Goal: Task Accomplishment & Management: Manage account settings

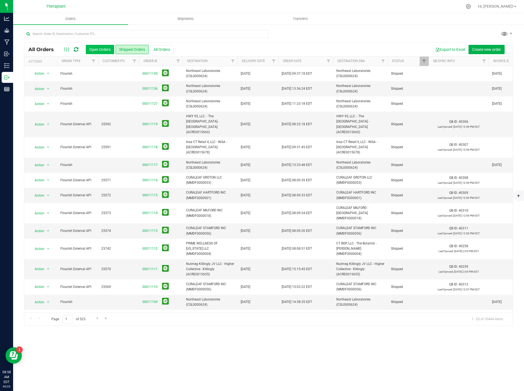
click at [98, 47] on button "Open Orders" at bounding box center [100, 49] width 28 height 9
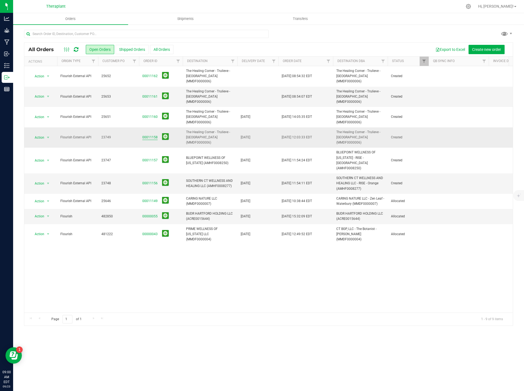
click at [150, 135] on link "00011158" at bounding box center [149, 137] width 15 height 5
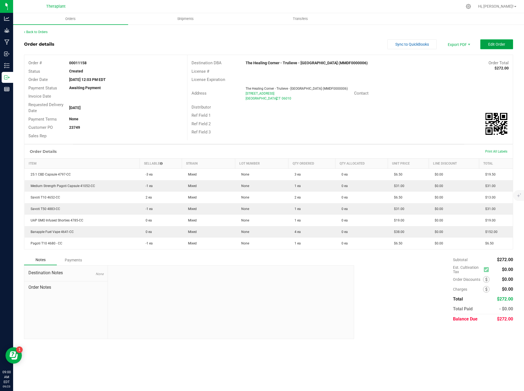
click at [492, 42] on span "Edit Order" at bounding box center [496, 44] width 17 height 4
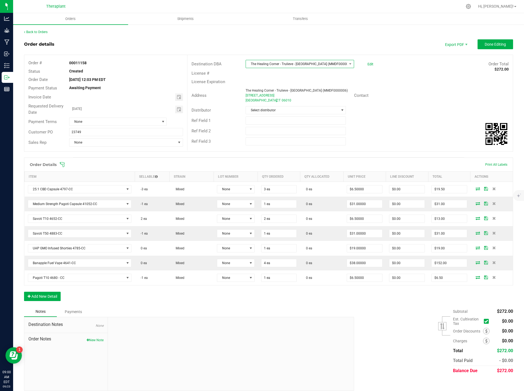
click at [299, 61] on span "The Healing Corner - Trulieve - [GEOGRAPHIC_DATA] (MMDF0000006)" at bounding box center [296, 64] width 101 height 8
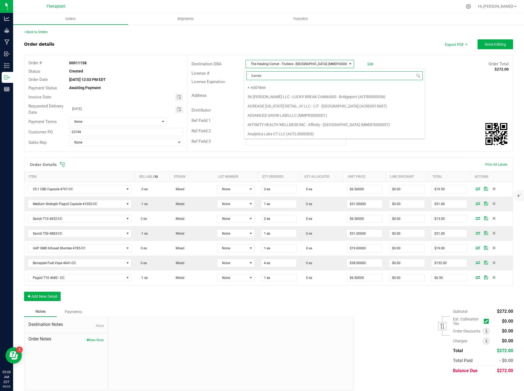
type input "harvest"
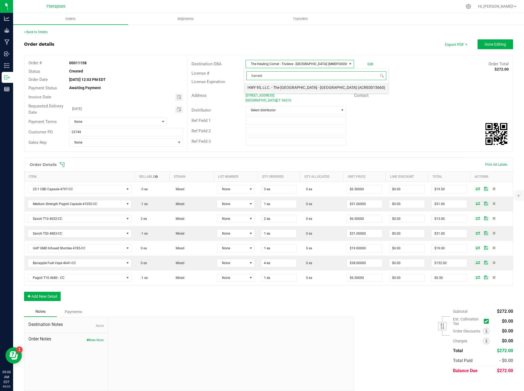
click at [289, 87] on li "HWY 95, LLC. - The [GEOGRAPHIC_DATA] - [GEOGRAPHIC_DATA] (ACRE0015660)" at bounding box center [316, 87] width 144 height 9
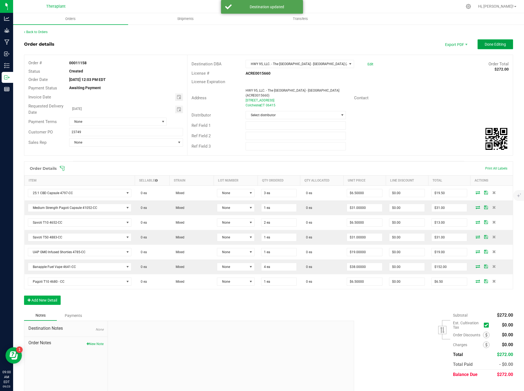
click at [493, 46] on span "Done Editing" at bounding box center [495, 44] width 21 height 4
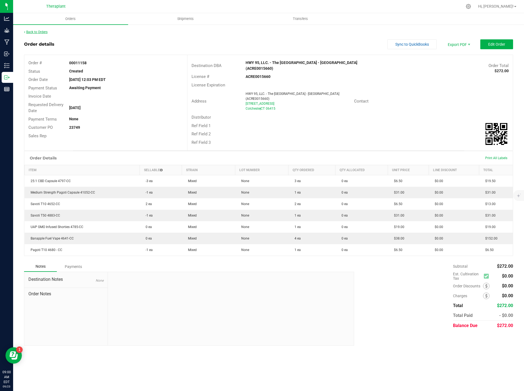
click at [31, 31] on link "Back to Orders" at bounding box center [35, 32] width 23 height 4
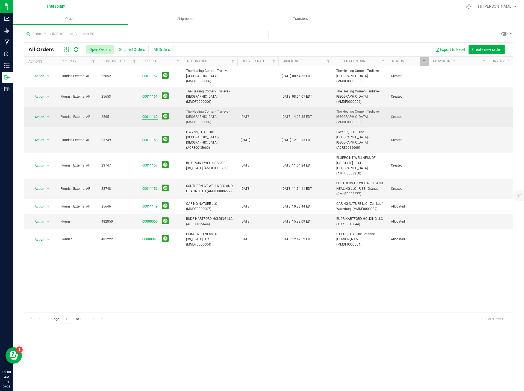
click at [148, 114] on link "00011160" at bounding box center [149, 116] width 15 height 5
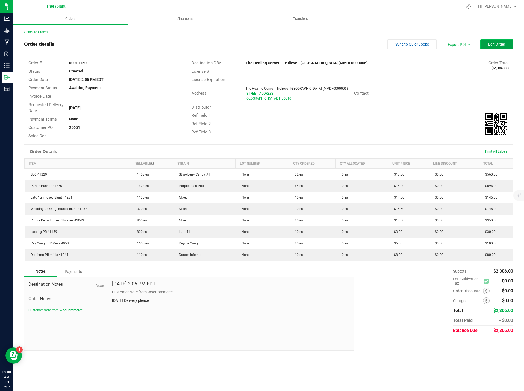
click at [502, 46] on span "Edit Order" at bounding box center [496, 44] width 17 height 4
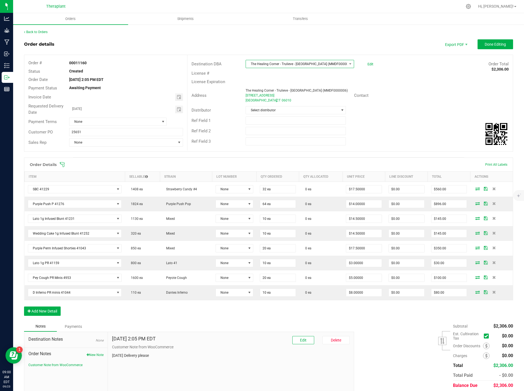
click at [305, 63] on span "The Healing Corner - Trulieve - [GEOGRAPHIC_DATA] (MMDF0000006)" at bounding box center [296, 64] width 101 height 8
type input "mont"
click at [333, 86] on li "CT BGP, LLC - The Botanist - [GEOGRAPHIC_DATA] (MMDF0000005)" at bounding box center [315, 87] width 142 height 9
click at [496, 42] on span "Done Editing" at bounding box center [495, 44] width 21 height 4
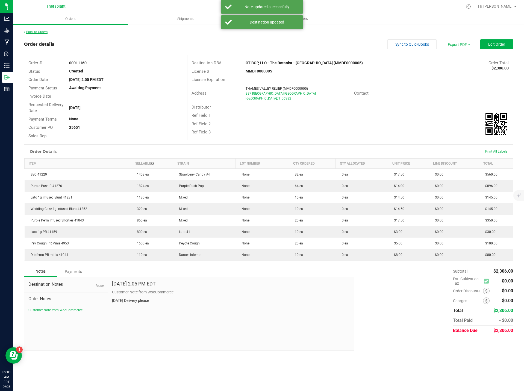
click at [46, 30] on link "Back to Orders" at bounding box center [35, 32] width 23 height 4
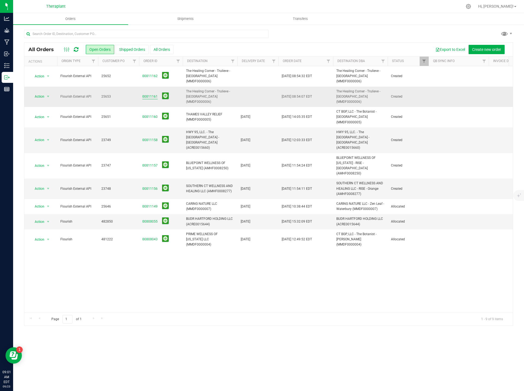
click at [152, 94] on link "00011161" at bounding box center [149, 96] width 15 height 5
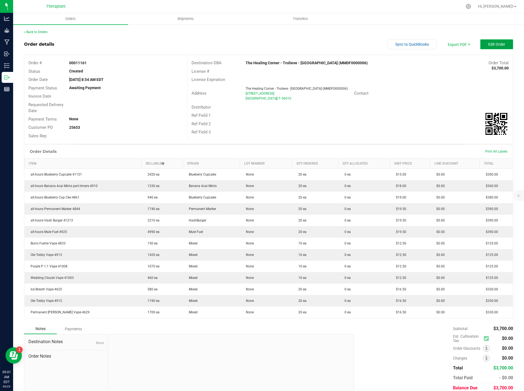
click at [496, 45] on span "Edit Order" at bounding box center [496, 44] width 17 height 4
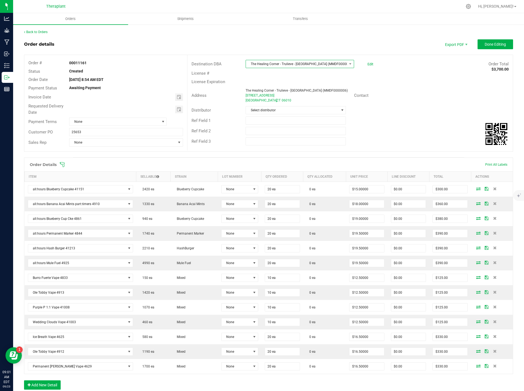
click at [329, 61] on span "The Healing Corner - Trulieve - [GEOGRAPHIC_DATA] (MMDF0000006)" at bounding box center [296, 64] width 101 height 8
type input "m"
type input "seymour"
click at [320, 87] on li "DIVINE 1 LLC - REJOICE - [GEOGRAPHIC_DATA] ([GEOGRAPHIC_DATA]0008896)" at bounding box center [315, 87] width 143 height 9
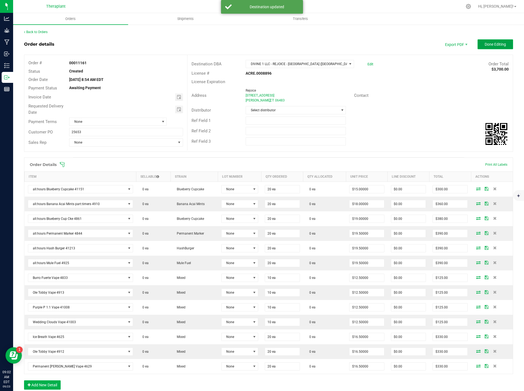
click at [498, 47] on button "Done Editing" at bounding box center [496, 44] width 36 height 10
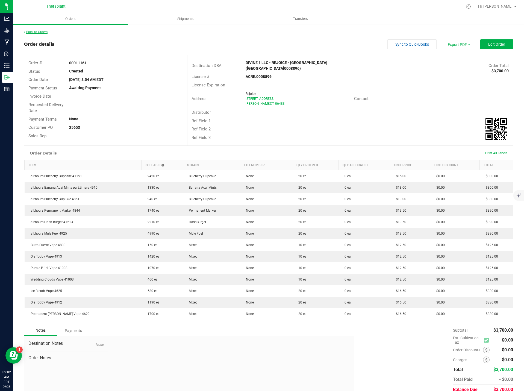
click at [45, 30] on link "Back to Orders" at bounding box center [35, 32] width 23 height 4
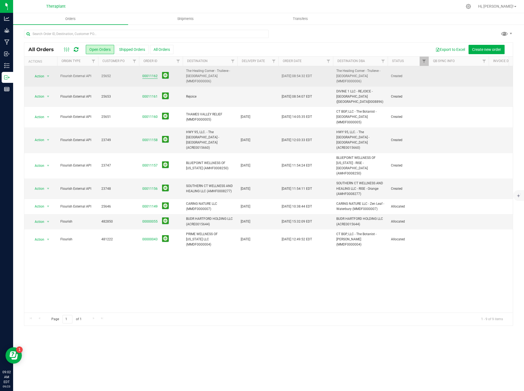
click at [154, 73] on link "00011162" at bounding box center [149, 75] width 15 height 5
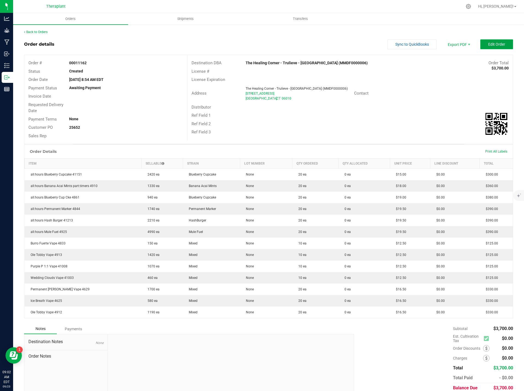
click at [493, 46] on span "Edit Order" at bounding box center [496, 44] width 17 height 4
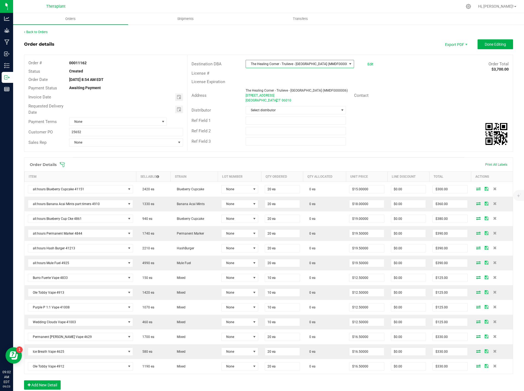
click at [332, 64] on span "The Healing Corner - Trulieve - [GEOGRAPHIC_DATA] (MMDF0000006)" at bounding box center [296, 64] width 101 height 8
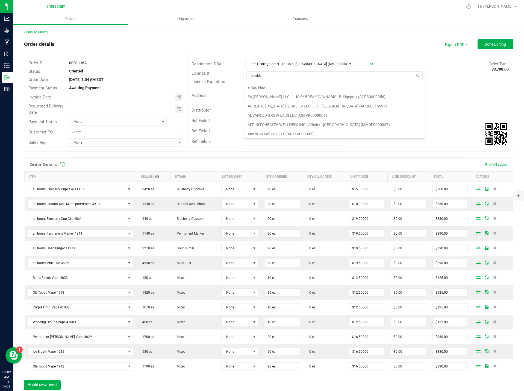
type input "meriden"
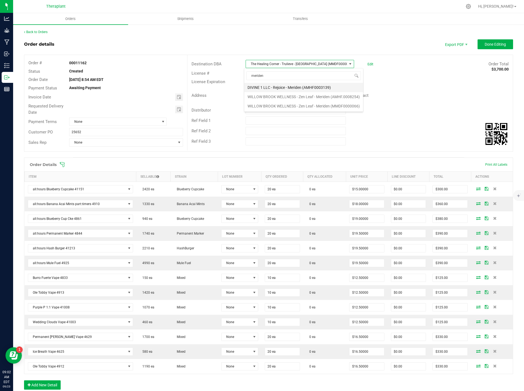
click at [331, 84] on li "DIVINE 1 LLC - Rejoice - Meriden (AMHF0003139)" at bounding box center [303, 87] width 119 height 9
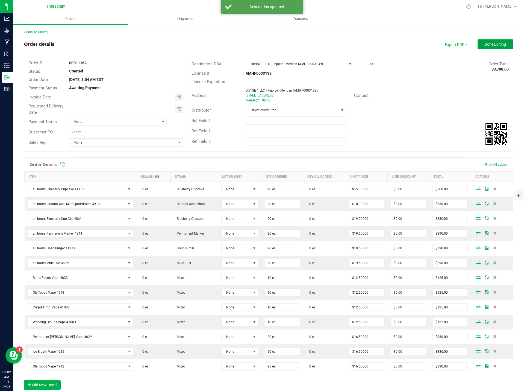
click at [500, 45] on span "Done Editing" at bounding box center [495, 44] width 21 height 4
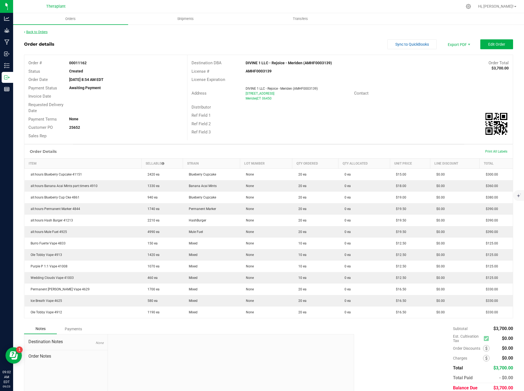
click at [35, 31] on link "Back to Orders" at bounding box center [35, 32] width 23 height 4
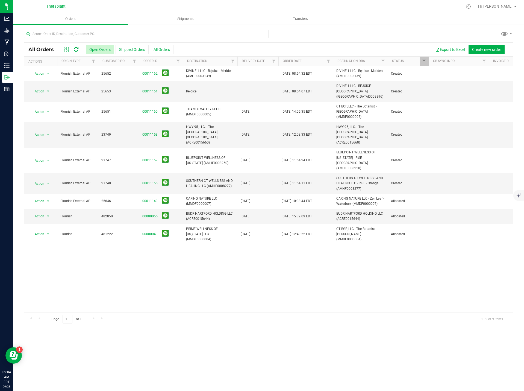
click at [80, 48] on div at bounding box center [71, 49] width 18 height 7
click at [76, 48] on icon at bounding box center [76, 49] width 5 height 5
click at [122, 50] on button "Shipped Orders" at bounding box center [132, 49] width 33 height 9
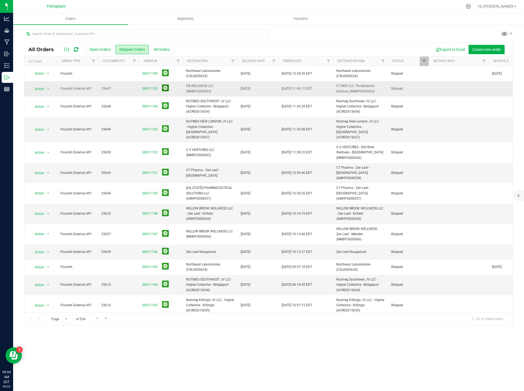
click at [165, 88] on button at bounding box center [165, 87] width 7 height 7
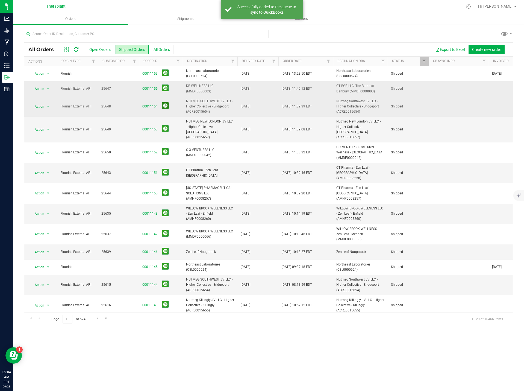
click at [164, 107] on button at bounding box center [165, 105] width 7 height 7
click at [165, 127] on button at bounding box center [165, 128] width 7 height 7
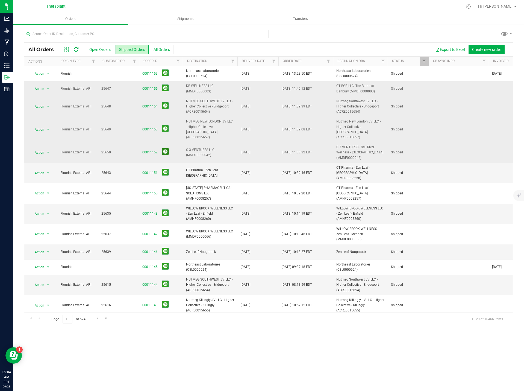
click at [164, 148] on button at bounding box center [165, 151] width 7 height 7
click at [165, 169] on button at bounding box center [165, 172] width 7 height 7
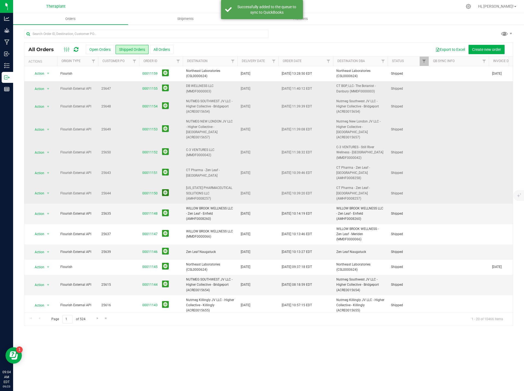
click at [166, 189] on button at bounding box center [165, 192] width 7 height 7
click at [166, 209] on button at bounding box center [165, 212] width 7 height 7
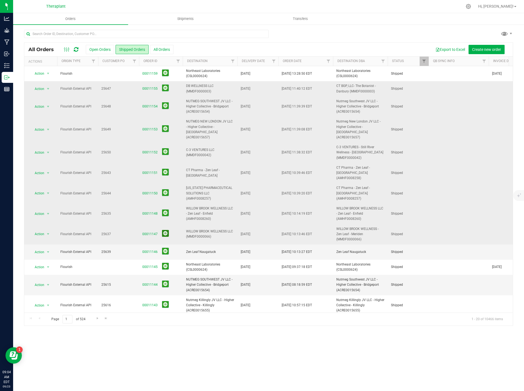
click at [165, 230] on button at bounding box center [165, 233] width 7 height 7
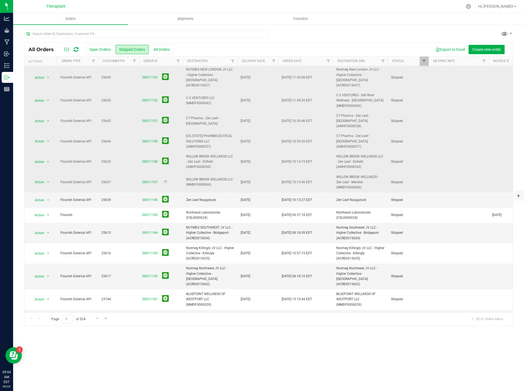
scroll to position [55, 0]
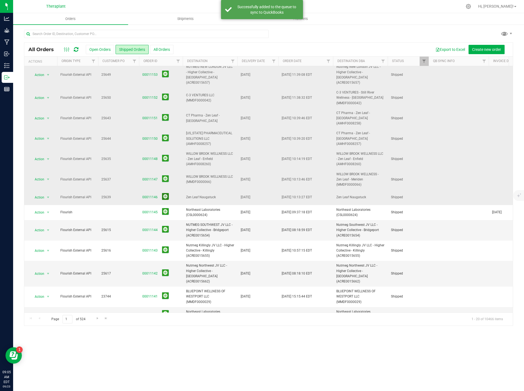
click at [166, 193] on button at bounding box center [165, 196] width 7 height 7
click at [167, 226] on button at bounding box center [165, 229] width 7 height 7
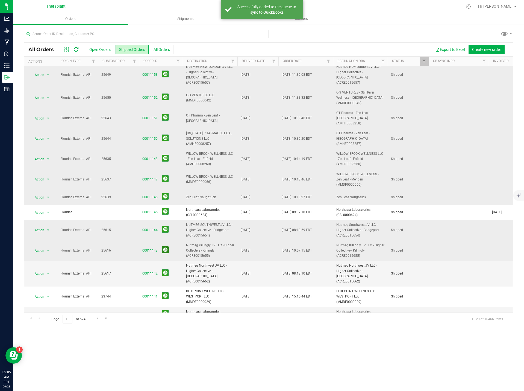
click at [165, 246] on button at bounding box center [165, 249] width 7 height 7
click at [166, 269] on button at bounding box center [165, 272] width 7 height 7
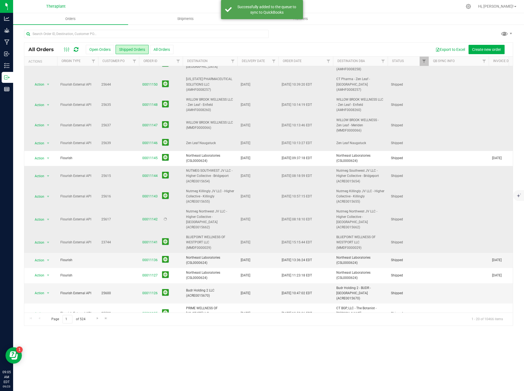
scroll to position [109, 0]
click at [167, 237] on button at bounding box center [165, 240] width 7 height 7
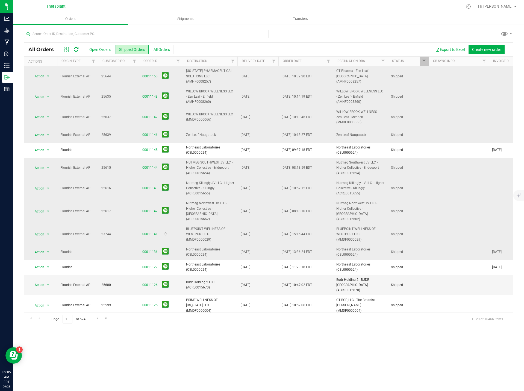
scroll to position [118, 0]
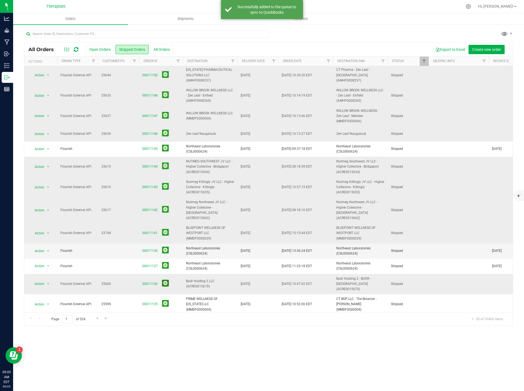
click at [165, 279] on button at bounding box center [165, 282] width 7 height 7
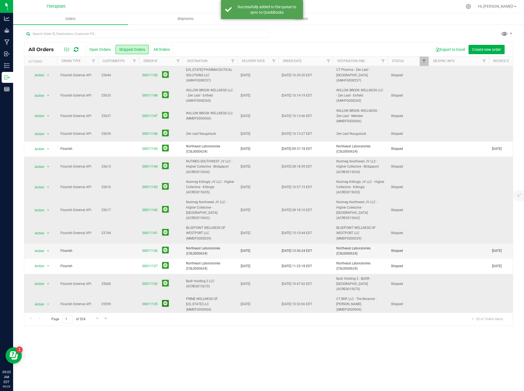
click at [166, 300] on button at bounding box center [165, 303] width 7 height 7
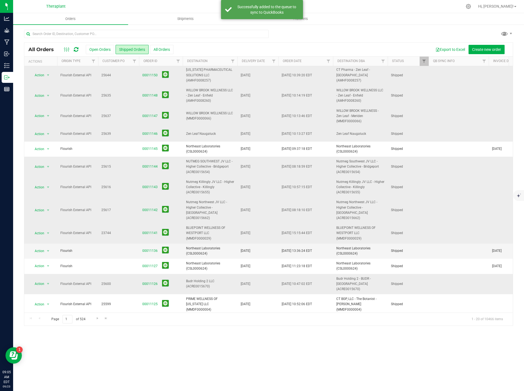
click at [165, 323] on button at bounding box center [165, 326] width 7 height 7
click at [95, 318] on span "Go to the next page" at bounding box center [97, 318] width 4 height 4
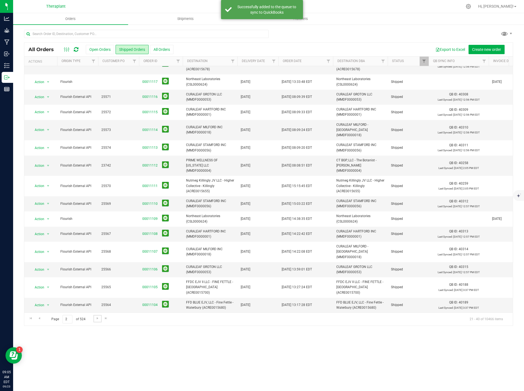
scroll to position [0, 0]
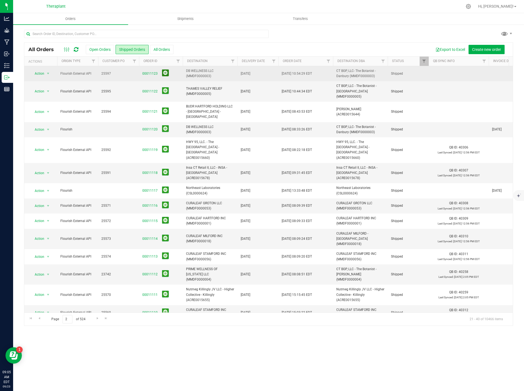
click at [167, 73] on button at bounding box center [165, 72] width 7 height 7
click at [163, 88] on button at bounding box center [165, 90] width 7 height 7
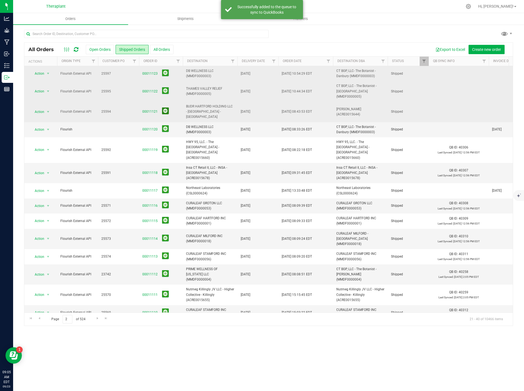
click at [166, 107] on button at bounding box center [165, 110] width 7 height 7
click at [165, 125] on button at bounding box center [165, 128] width 7 height 7
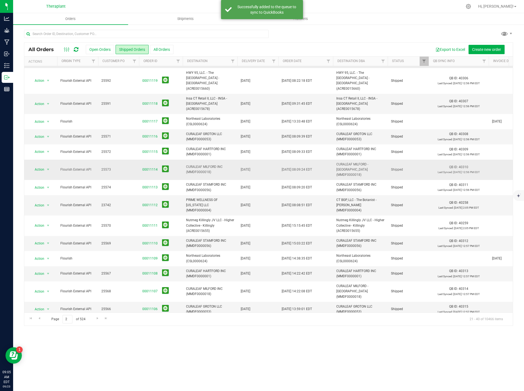
scroll to position [81, 0]
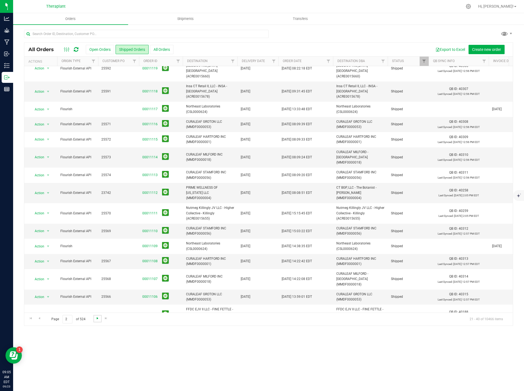
click at [98, 319] on span "Go to the next page" at bounding box center [97, 318] width 4 height 4
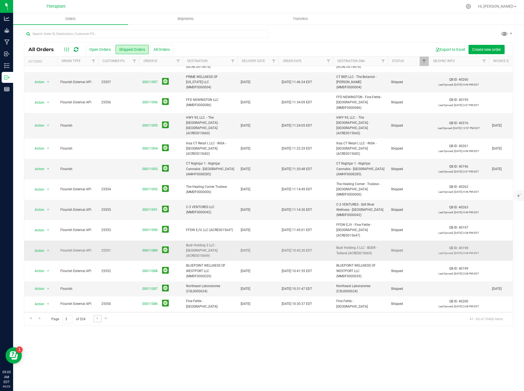
scroll to position [87, 0]
click at [95, 316] on span "Go to the next page" at bounding box center [97, 318] width 4 height 4
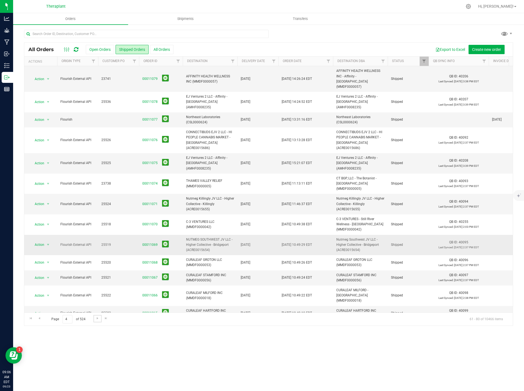
scroll to position [108, 0]
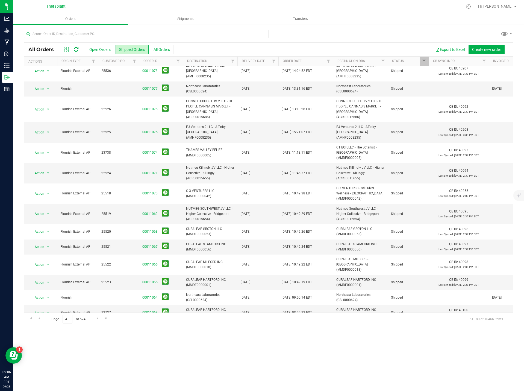
click at [165, 344] on button at bounding box center [165, 347] width 7 height 7
click at [95, 317] on span "Go to the next page" at bounding box center [97, 318] width 4 height 4
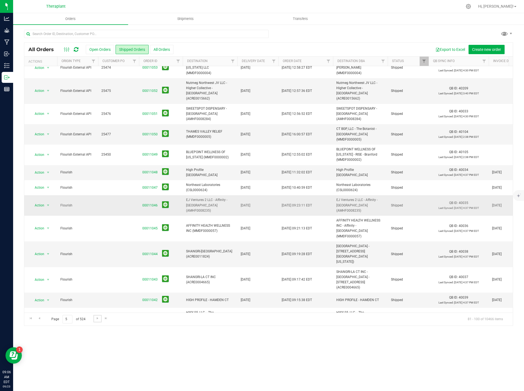
scroll to position [123, 0]
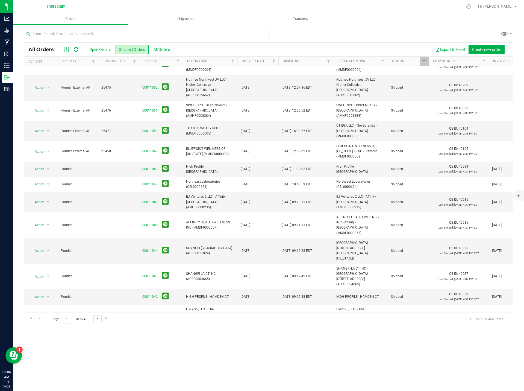
click at [97, 319] on span "Go to the next page" at bounding box center [97, 318] width 4 height 4
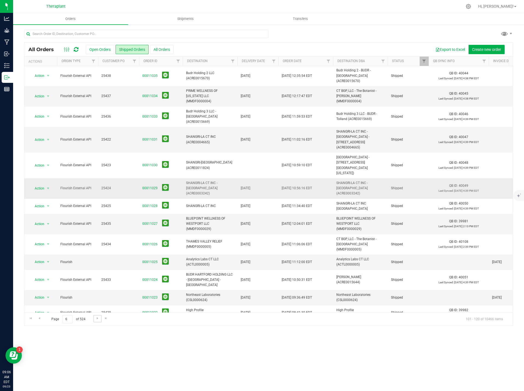
scroll to position [92, 0]
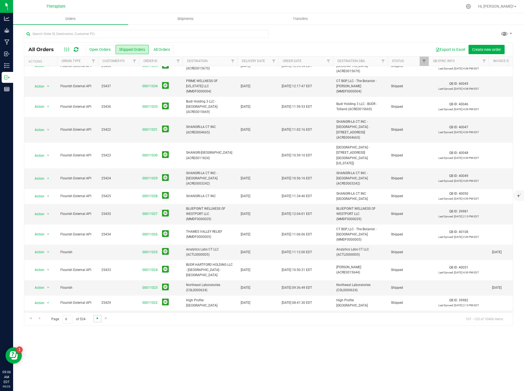
click at [95, 319] on span "Go to the next page" at bounding box center [97, 318] width 4 height 4
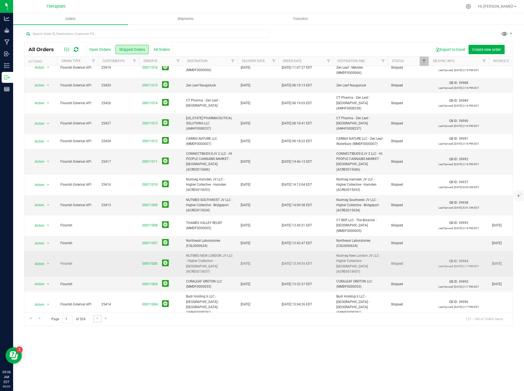
scroll to position [108, 0]
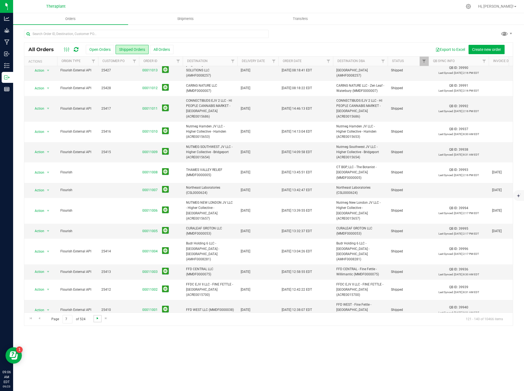
click at [96, 316] on span "Go to the next page" at bounding box center [97, 318] width 4 height 4
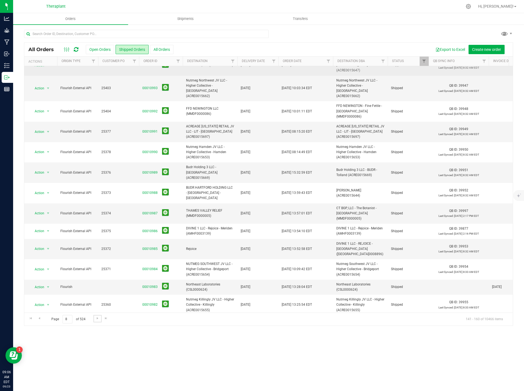
scroll to position [87, 0]
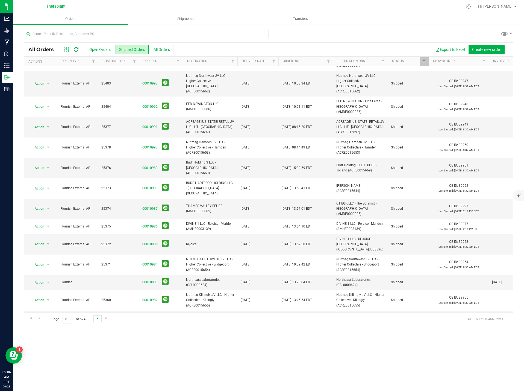
click at [95, 320] on span "Go to the next page" at bounding box center [97, 318] width 4 height 4
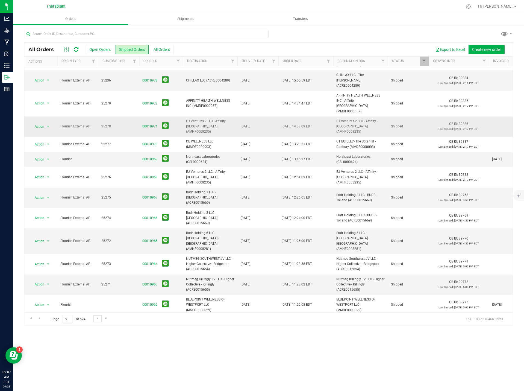
scroll to position [92, 0]
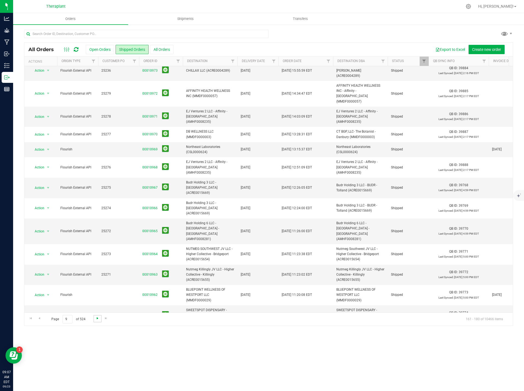
click at [95, 318] on span "Go to the next page" at bounding box center [97, 318] width 4 height 4
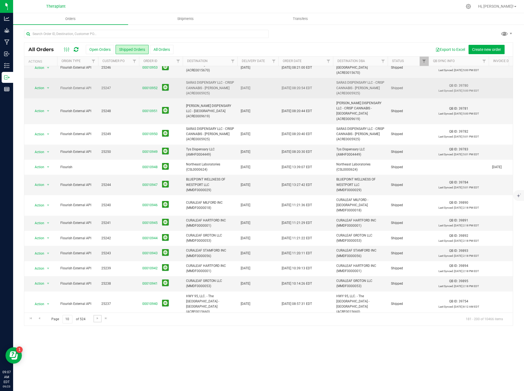
scroll to position [108, 0]
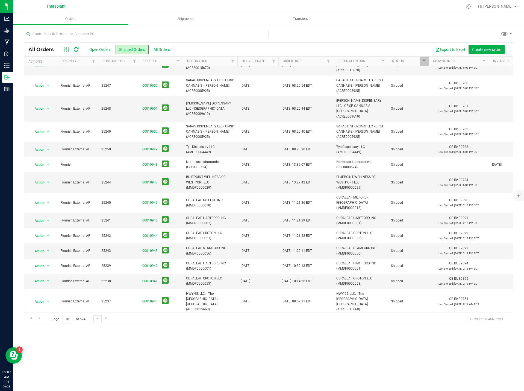
click at [98, 321] on link "Go to the next page" at bounding box center [97, 318] width 8 height 7
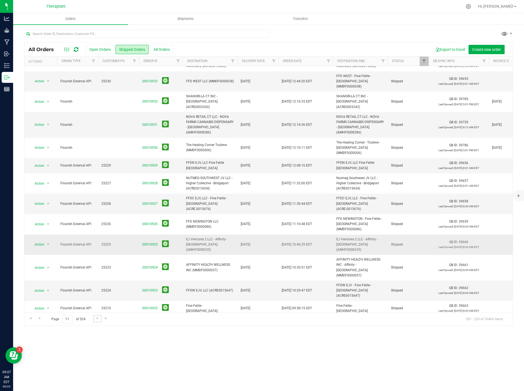
scroll to position [87, 0]
click at [98, 319] on span "Go to the next page" at bounding box center [97, 318] width 4 height 4
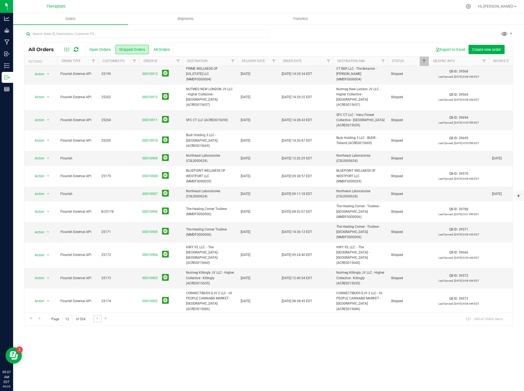
scroll to position [129, 0]
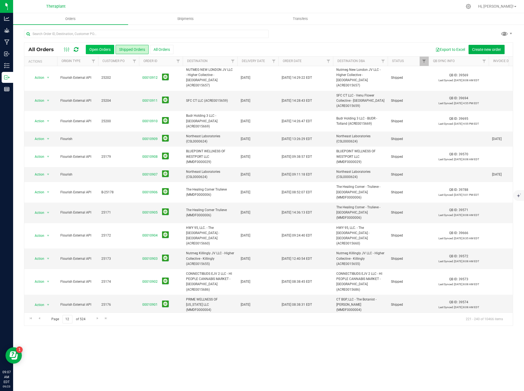
click at [109, 50] on button "Open Orders" at bounding box center [100, 49] width 28 height 9
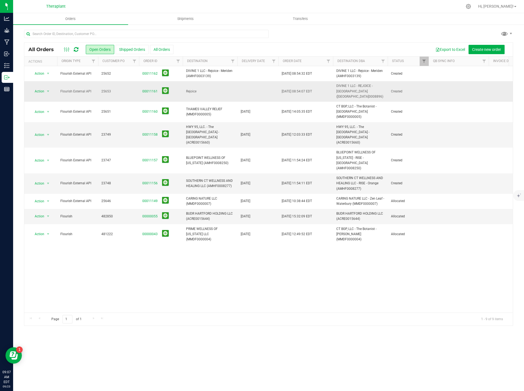
click at [38, 93] on td "Action Action Cancel order Change facility Clone order Edit order Mark as fully…" at bounding box center [40, 91] width 33 height 20
click at [42, 90] on span "Action" at bounding box center [37, 91] width 15 height 8
click at [52, 170] on li "Print invoice" at bounding box center [50, 170] width 41 height 8
click at [75, 45] on div "All Orders Open Orders Shipped Orders All Orders Export to Excel Create new ord…" at bounding box center [268, 50] width 489 height 14
click at [76, 49] on icon at bounding box center [76, 49] width 5 height 5
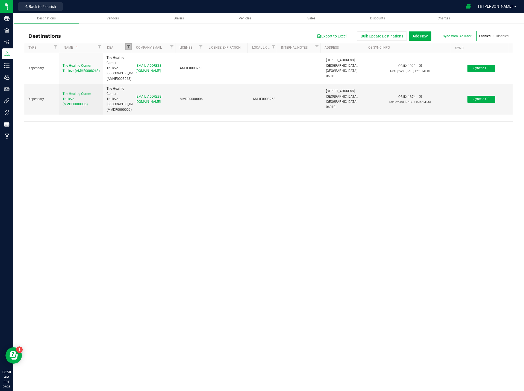
click at [128, 47] on span "Filter" at bounding box center [128, 47] width 4 height 4
click at [134, 70] on input "The Healing Corner - Trulieve - [GEOGRAPHIC_DATA] (AMHF0008263)" at bounding box center [133, 71] width 4 height 4
checkbox input "false"
click at [133, 77] on input "The Healing Corner - Trulieve - Bristol (MMDF0000006)" at bounding box center [133, 78] width 4 height 4
checkbox input "false"
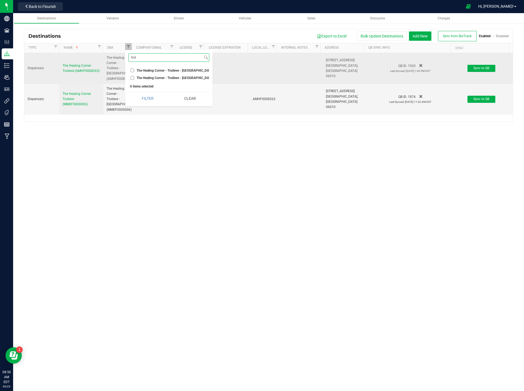
drag, startPoint x: 140, startPoint y: 58, endPoint x: 114, endPoint y: 54, distance: 26.8
click at [114, 55] on body "Company Facilities Configuration Distribution Inventory Users User Roles Integr…" at bounding box center [262, 195] width 524 height 391
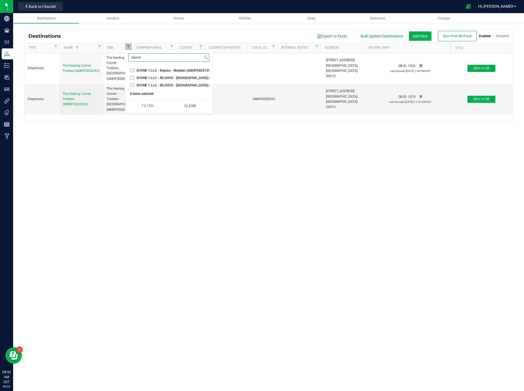
type input "rejoice"
click at [134, 84] on label "DIVINE 1 LLC - REJOICE - [GEOGRAPHIC_DATA] ([GEOGRAPHIC_DATA]0008896)" at bounding box center [169, 85] width 76 height 4
click at [134, 84] on input "DIVINE 1 LLC - REJOICE - [GEOGRAPHIC_DATA] ([GEOGRAPHIC_DATA]0008896)" at bounding box center [133, 85] width 4 height 4
click at [148, 111] on button "Filter" at bounding box center [147, 106] width 39 height 12
checkbox input "true"
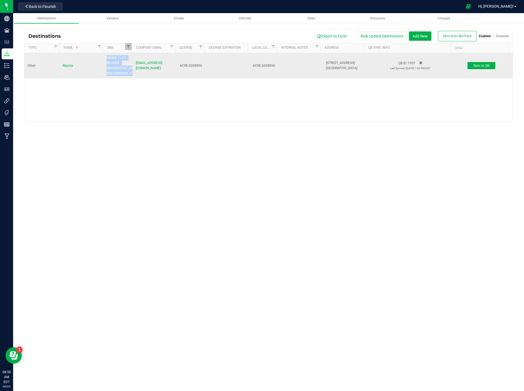
drag, startPoint x: 136, startPoint y: 74, endPoint x: 95, endPoint y: 54, distance: 44.8
click at [95, 54] on tr "Other Rejoice DIVINE 1 LLC - REJOICE - Seymour (ACRE.0008896) ap_divine@divine1…" at bounding box center [268, 65] width 489 height 25
copy tr "DIVINE 1 LLC - REJOICE - Seymour (ACRE.0008896)"
click at [327, 63] on span "39 New Haven Rd" at bounding box center [340, 63] width 29 height 4
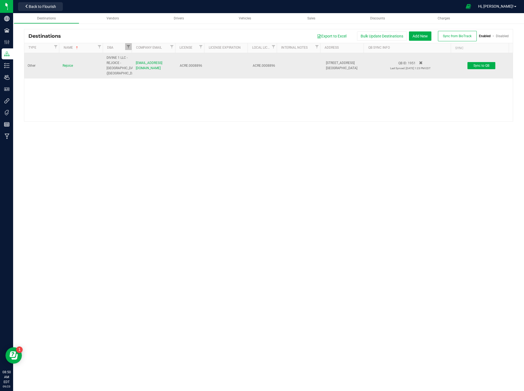
click at [327, 63] on span "39 New Haven Rd" at bounding box center [340, 63] width 29 height 4
copy span "39 New Haven Rd"
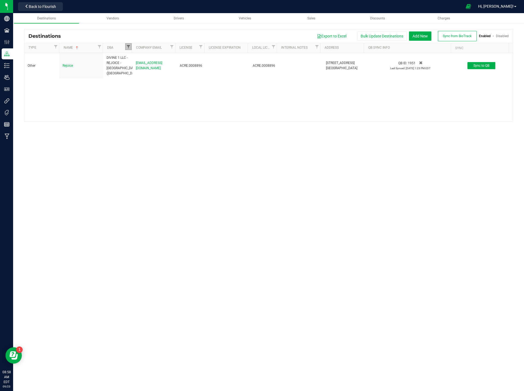
click at [127, 47] on span "Filter" at bounding box center [128, 47] width 4 height 4
drag, startPoint x: 146, startPoint y: 59, endPoint x: 112, endPoint y: 52, distance: 34.6
click at [117, 54] on body "Company Facilities Configuration Distribution Inventory Users User Roles Integr…" at bounding box center [262, 195] width 524 height 391
type input "trulieve"
click at [133, 72] on input "The Healing Corner - Trulieve - Bristol (AMHF0008263)" at bounding box center [133, 71] width 4 height 4
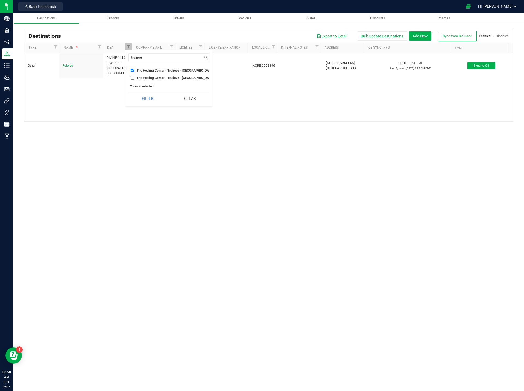
click at [133, 75] on li "The Healing Corner - Trulieve - Bristol (MMDF0000006)" at bounding box center [168, 78] width 81 height 6
click at [146, 99] on button "Filter" at bounding box center [147, 98] width 39 height 12
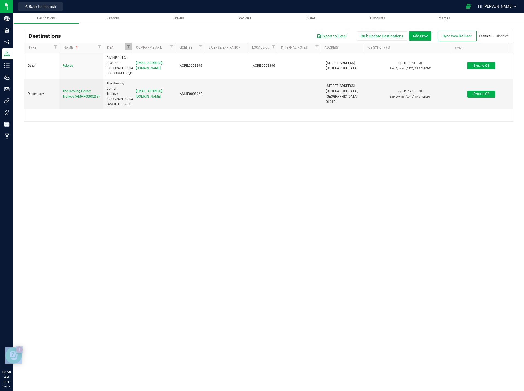
click at [146, 99] on body "Company Facilities Configuration Distribution Inventory Users User Roles Integr…" at bounding box center [262, 195] width 524 height 391
click at [126, 45] on span "Filter" at bounding box center [128, 47] width 4 height 4
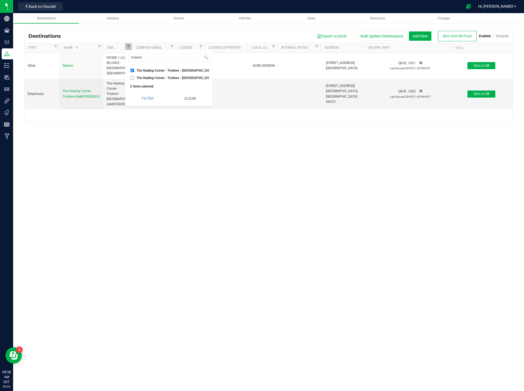
click at [132, 72] on li "The Healing Corner - Trulieve - Bristol (AMHF0008263)" at bounding box center [168, 70] width 81 height 6
click at [132, 72] on input "The Healing Corner - Trulieve - Bristol (AMHF0008263)" at bounding box center [133, 71] width 4 height 4
checkbox input "false"
click at [66, 170] on div "Destinations Vendors Drivers Vehicles Sales Discounts Charges Destinations Expo…" at bounding box center [268, 202] width 511 height 378
click at [127, 47] on span "Filter" at bounding box center [128, 47] width 4 height 4
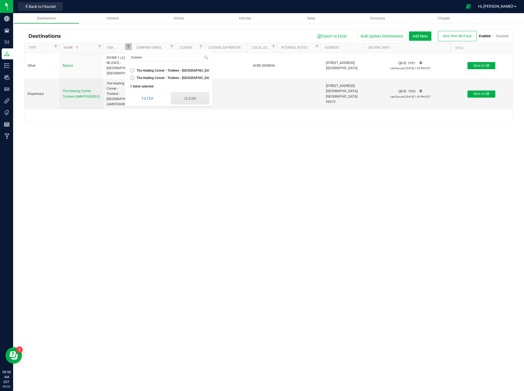
click at [195, 104] on button "Clear" at bounding box center [190, 98] width 39 height 12
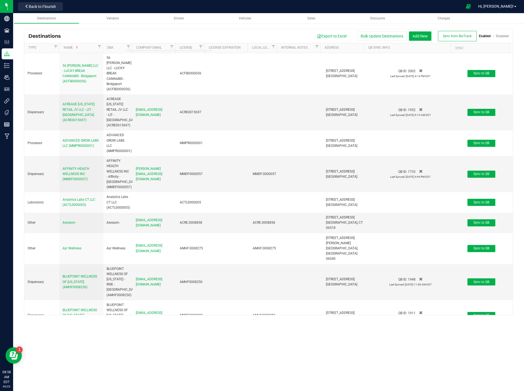
checkbox input "false"
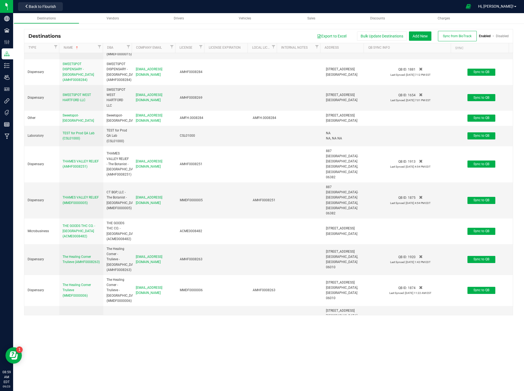
scroll to position [3191, 0]
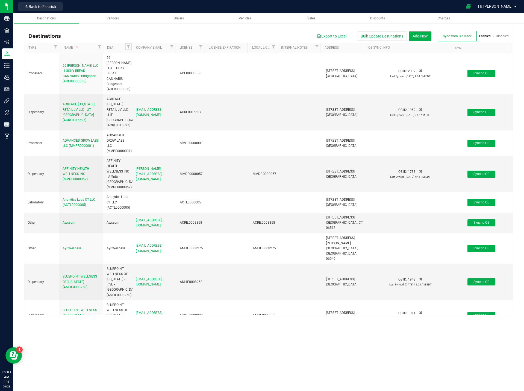
drag, startPoint x: 127, startPoint y: 45, endPoint x: 133, endPoint y: 45, distance: 6.3
click at [127, 45] on span "Filter" at bounding box center [128, 47] width 4 height 4
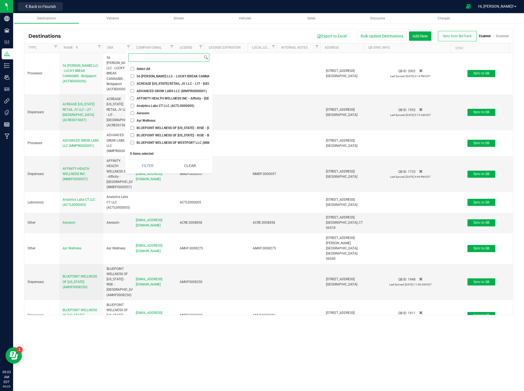
click at [166, 58] on input at bounding box center [166, 58] width 74 height 8
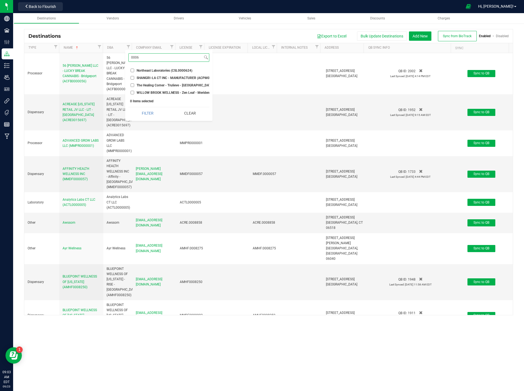
type input "0006"
click at [133, 86] on input "The Healing Corner - Trulieve - [GEOGRAPHIC_DATA] (MMDF0000006)" at bounding box center [133, 85] width 4 height 4
click at [152, 115] on button "Filter" at bounding box center [147, 113] width 39 height 12
checkbox input "true"
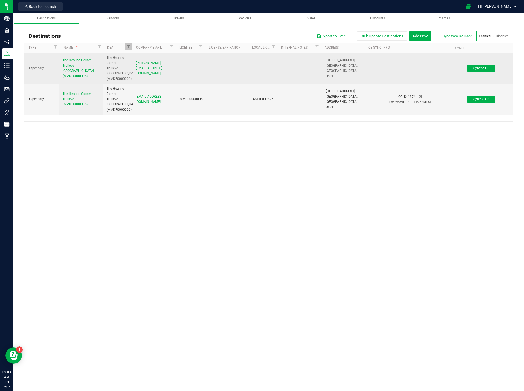
click at [80, 63] on span "The Healing Corner - Trulieve - [GEOGRAPHIC_DATA] (MMDF0000006)" at bounding box center [78, 68] width 31 height 20
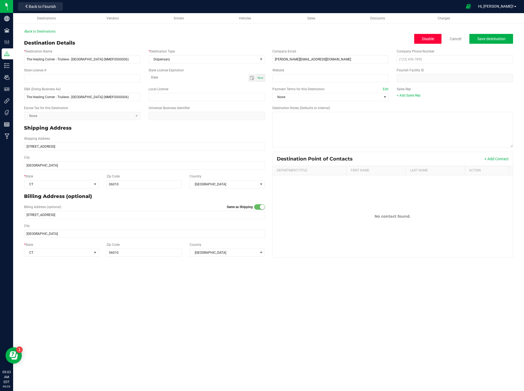
click at [434, 39] on button "Disable" at bounding box center [427, 39] width 27 height 10
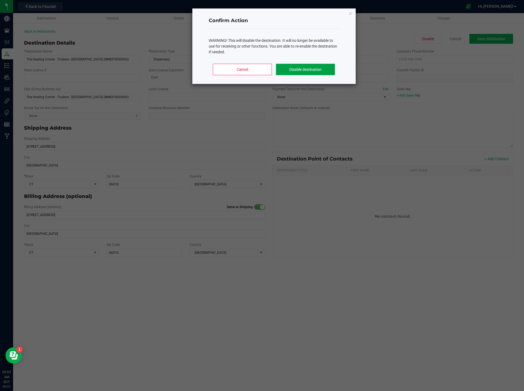
click at [313, 67] on button "Disable destination" at bounding box center [305, 69] width 59 height 11
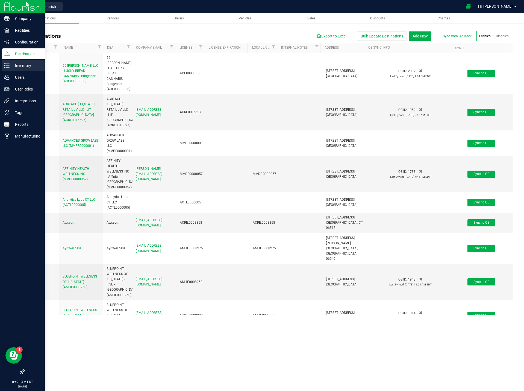
click at [20, 68] on p "Inventory" at bounding box center [26, 65] width 33 height 7
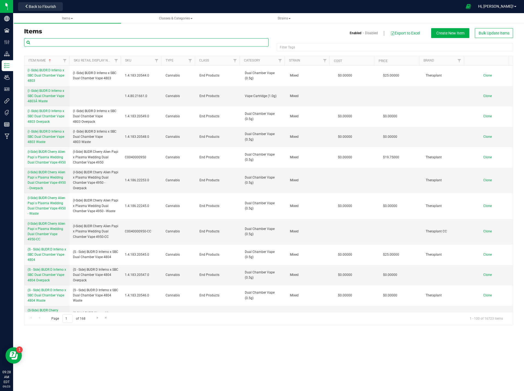
click at [193, 43] on input "text" at bounding box center [146, 42] width 245 height 8
type input "41245"
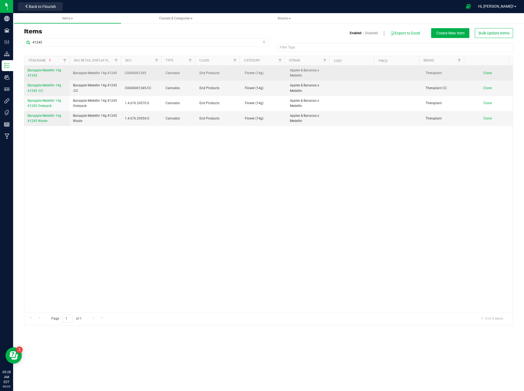
click at [40, 69] on span "Banapple Medellin 14g 41245" at bounding box center [45, 72] width 34 height 9
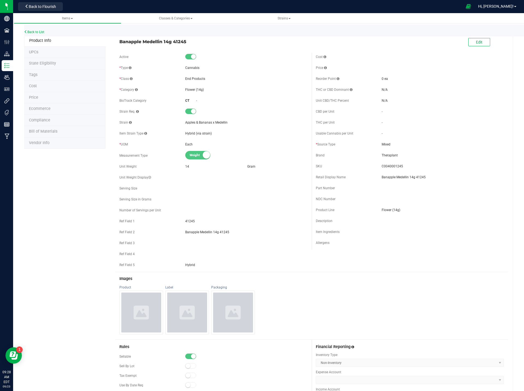
click at [39, 98] on li "Price" at bounding box center [64, 97] width 81 height 11
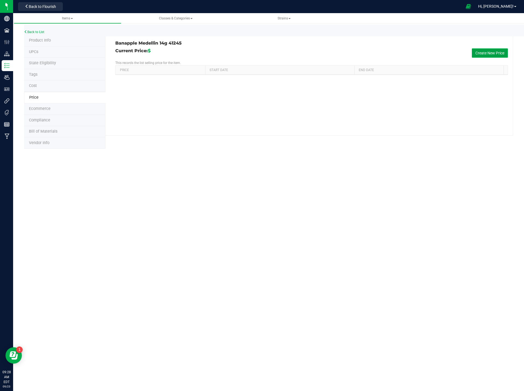
click at [498, 52] on button "Create New Price" at bounding box center [490, 52] width 36 height 9
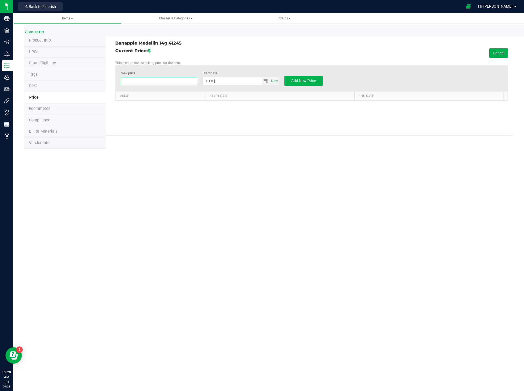
click at [147, 81] on span at bounding box center [159, 81] width 76 height 8
type input "55.00"
click at [226, 181] on div "Items Classes & Categories Strains Back to List Product Info UPCs State Eligibi…" at bounding box center [268, 202] width 511 height 378
click at [308, 84] on button "Add New Price" at bounding box center [303, 81] width 38 height 10
type input "$0.00000"
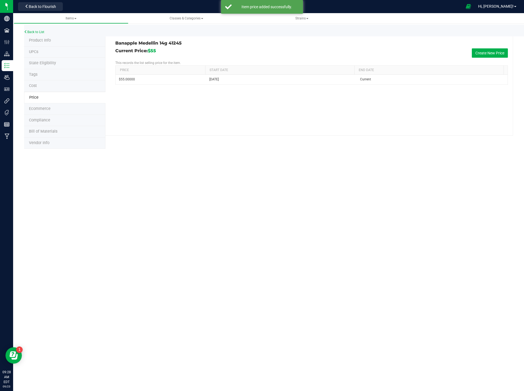
click at [47, 41] on span "Product Info" at bounding box center [40, 40] width 22 height 5
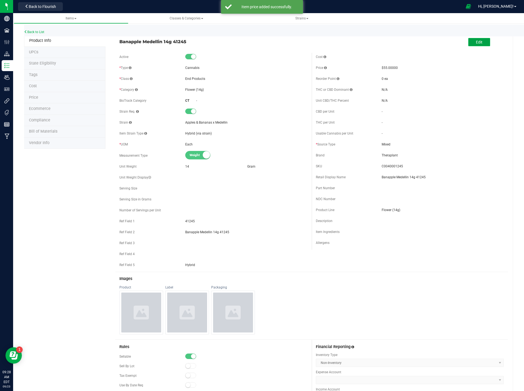
click at [470, 44] on button "Edit" at bounding box center [479, 42] width 22 height 8
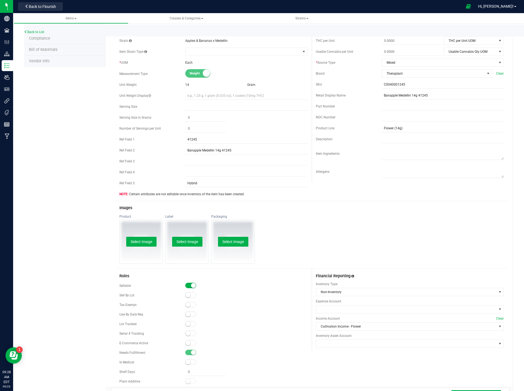
scroll to position [82, 0]
click at [191, 343] on span at bounding box center [190, 342] width 11 height 5
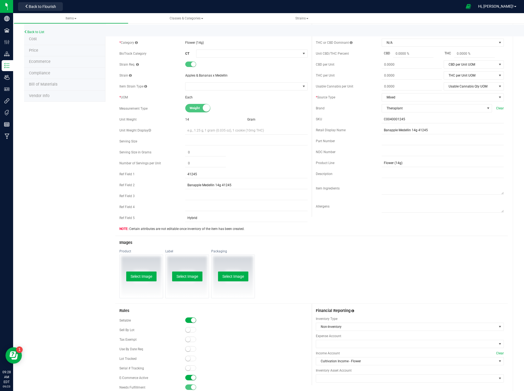
scroll to position [0, 0]
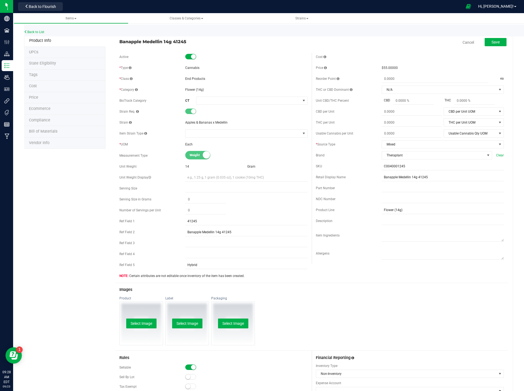
click at [499, 37] on div "Save" at bounding box center [491, 42] width 30 height 11
click at [494, 43] on span "Save" at bounding box center [496, 42] width 8 height 4
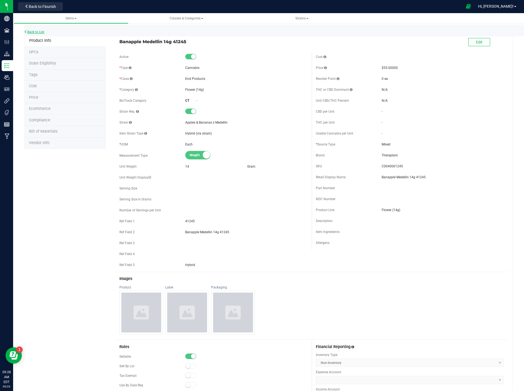
click at [38, 31] on link "Back to List" at bounding box center [34, 32] width 20 height 4
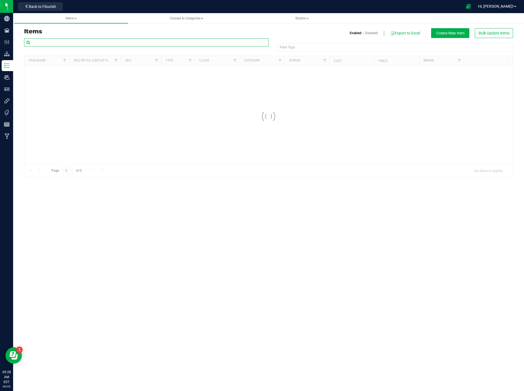
click at [78, 40] on input "text" at bounding box center [146, 42] width 245 height 8
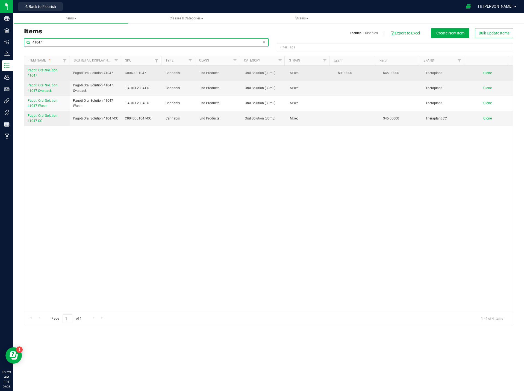
type input "41047"
click at [45, 70] on span "Pagoti Oral Solution 41047" at bounding box center [43, 72] width 30 height 9
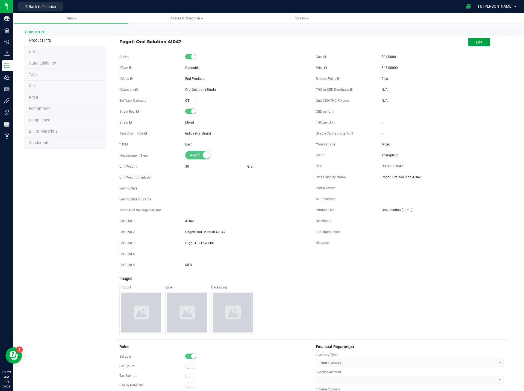
click at [476, 43] on span "Edit" at bounding box center [479, 42] width 7 height 4
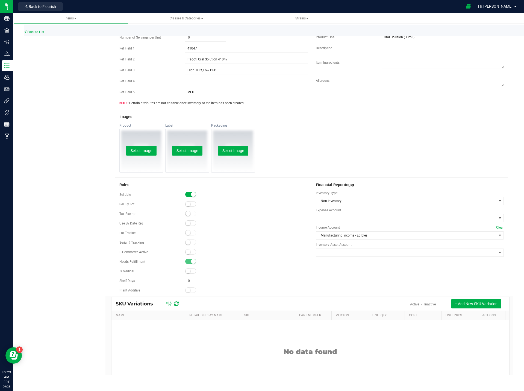
scroll to position [173, 0]
click at [188, 250] on small at bounding box center [188, 250] width 5 height 5
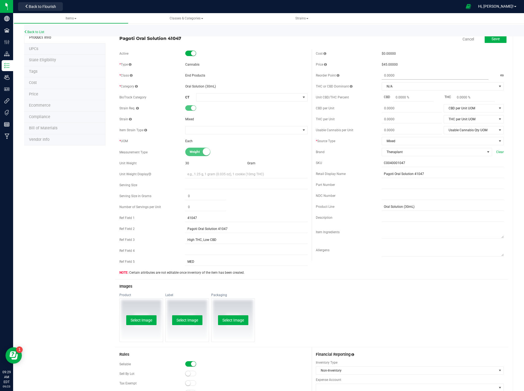
scroll to position [0, 0]
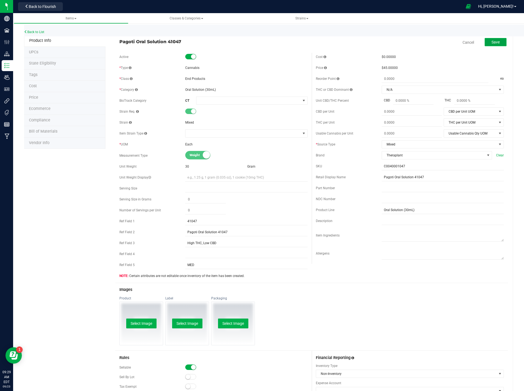
click at [492, 43] on span "Save" at bounding box center [496, 42] width 8 height 4
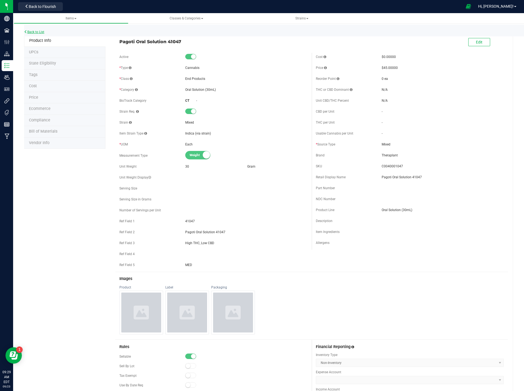
click at [39, 33] on link "Back to List" at bounding box center [34, 32] width 20 height 4
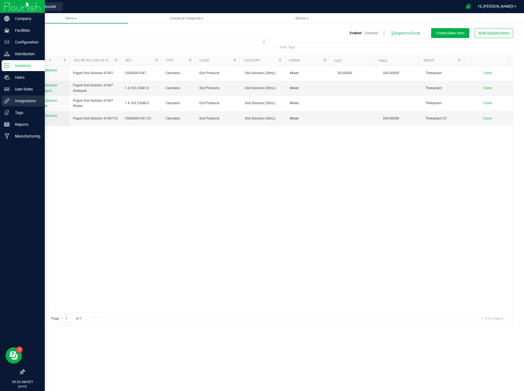
click at [21, 101] on p "Integrations" at bounding box center [26, 101] width 33 height 7
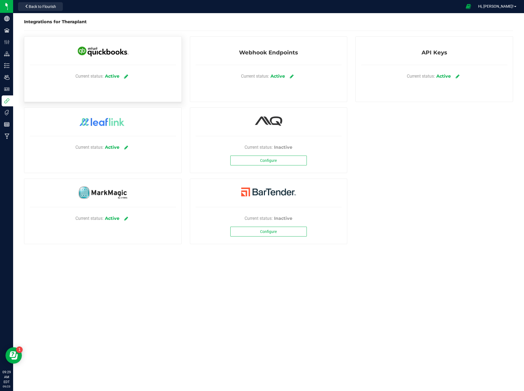
click at [126, 76] on icon at bounding box center [126, 76] width 4 height 5
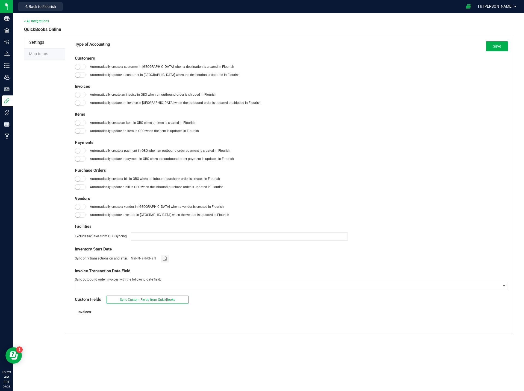
type input "01/01/2019"
click at [40, 52] on span "Map Items" at bounding box center [38, 54] width 19 height 5
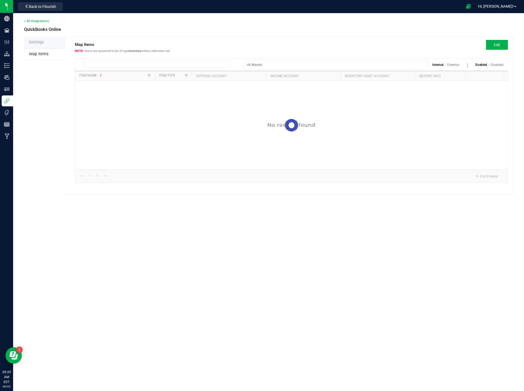
click at [134, 64] on input at bounding box center [156, 64] width 147 height 7
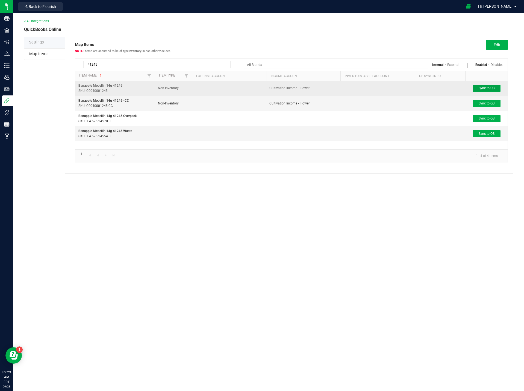
click at [482, 89] on span "Sync to QB" at bounding box center [487, 88] width 16 height 4
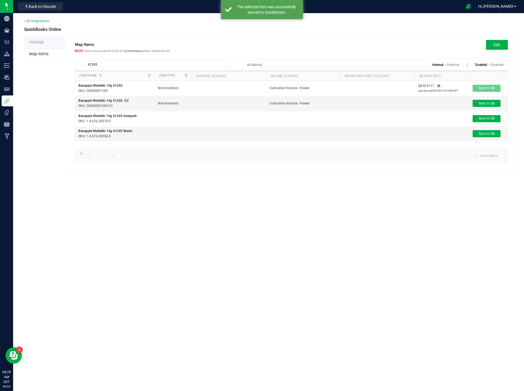
click at [110, 64] on input "41245" at bounding box center [156, 64] width 147 height 7
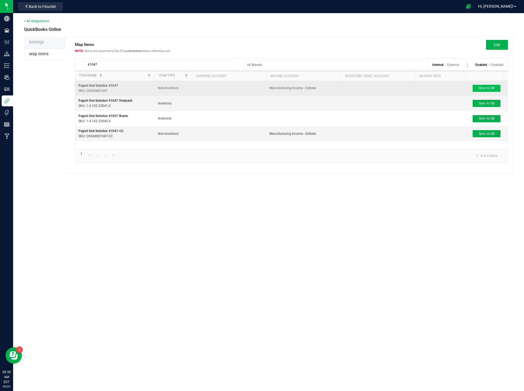
type input "41047"
click at [489, 86] on button "Sync to QB" at bounding box center [487, 88] width 28 height 7
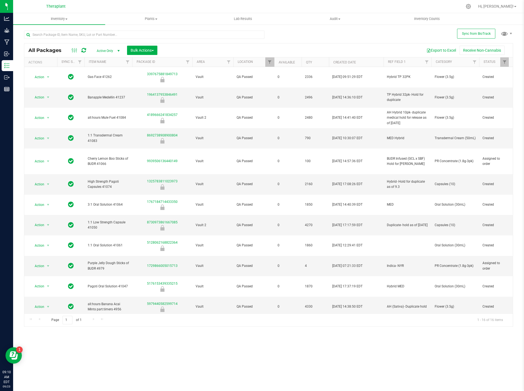
click at [84, 49] on icon at bounding box center [83, 50] width 5 height 5
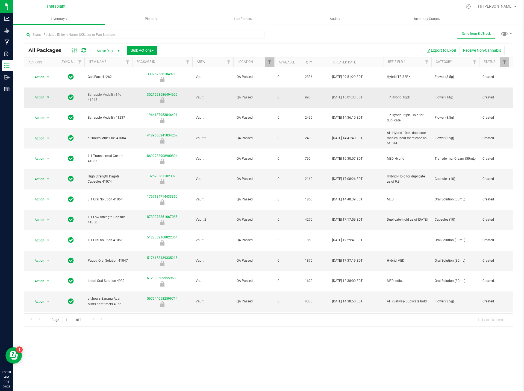
click at [47, 95] on span "select" at bounding box center [48, 97] width 4 height 4
click at [51, 159] on li "Unlock package" at bounding box center [47, 163] width 34 height 8
click at [44, 257] on span "Action" at bounding box center [37, 261] width 15 height 8
click at [51, 286] on li "Unlock package" at bounding box center [47, 290] width 34 height 8
click at [83, 51] on icon at bounding box center [83, 50] width 5 height 5
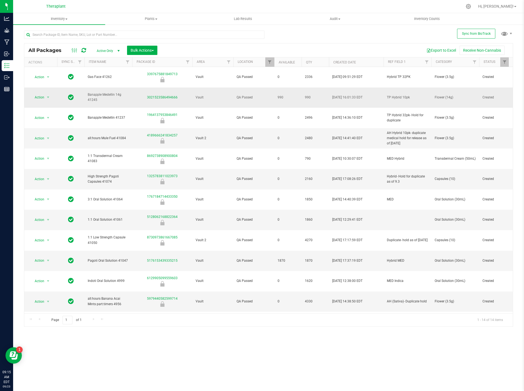
click at [445, 95] on span "Flower (14g)" at bounding box center [455, 97] width 41 height 5
copy tr "Flower (14g)"
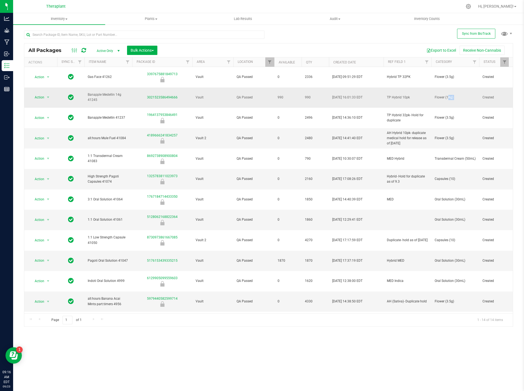
copy tr "Flower (14g)"
click at [98, 92] on span "Banapple Medellin 14g 41245" at bounding box center [108, 97] width 41 height 10
click at [99, 92] on span "Banapple Medellin 14g 41245" at bounding box center [108, 97] width 41 height 10
drag, startPoint x: 99, startPoint y: 87, endPoint x: 91, endPoint y: 92, distance: 9.4
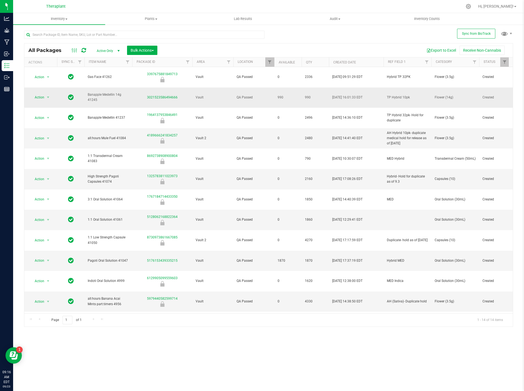
click at [91, 92] on span "Banapple Medellin 14g 41245" at bounding box center [108, 97] width 41 height 10
copy tr "Banapple Medellin 14g 41245"
click at [445, 258] on span "Oral Solution (30mL)" at bounding box center [455, 260] width 41 height 5
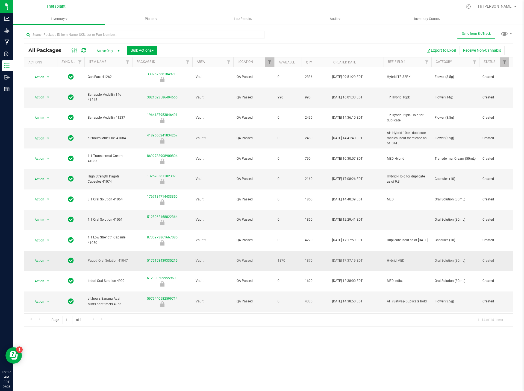
click at [446, 251] on td "Oral Solution (30mL)" at bounding box center [455, 261] width 48 height 20
click at [450, 258] on span "Oral Solution (30mL)" at bounding box center [455, 260] width 41 height 5
copy tr "Oral Solution (30mL)"
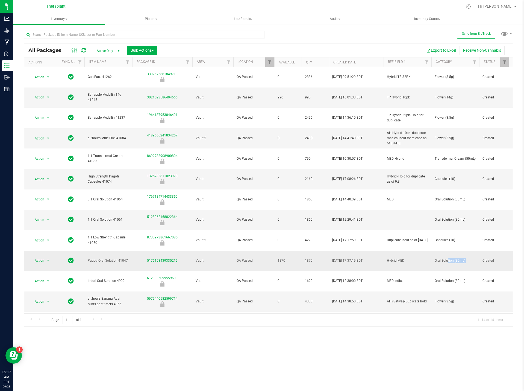
click at [108, 258] on span "Pagoti Oral Solution 41047" at bounding box center [108, 260] width 41 height 5
copy tr "Pagoti Oral Solution 41047"
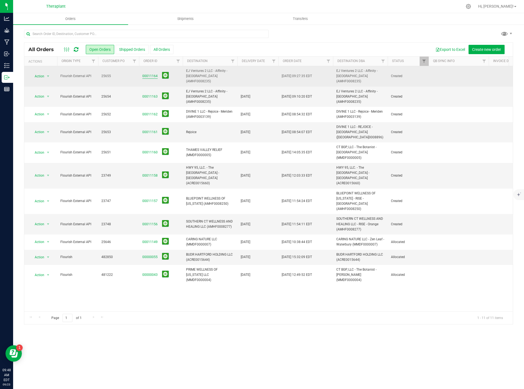
click at [152, 73] on link "00011164" at bounding box center [149, 75] width 15 height 5
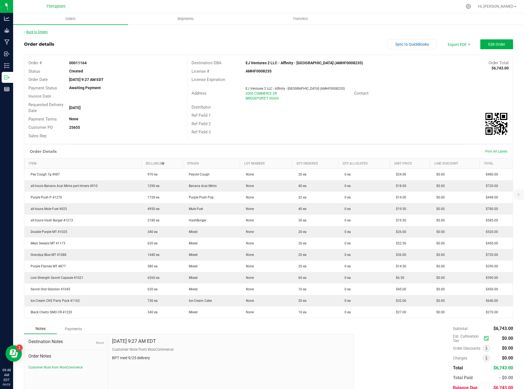
click at [27, 33] on link "Back to Orders" at bounding box center [35, 32] width 23 height 4
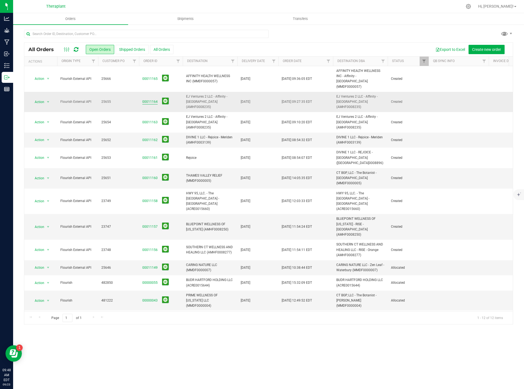
click at [151, 99] on link "00011164" at bounding box center [149, 101] width 15 height 5
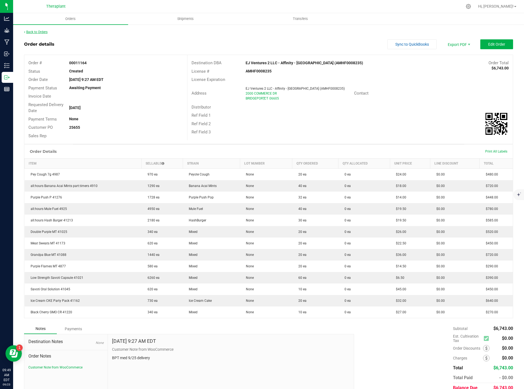
click at [46, 31] on link "Back to Orders" at bounding box center [35, 32] width 23 height 4
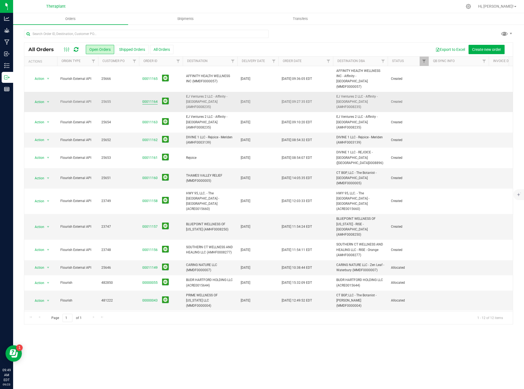
click at [147, 99] on link "00011164" at bounding box center [149, 101] width 15 height 5
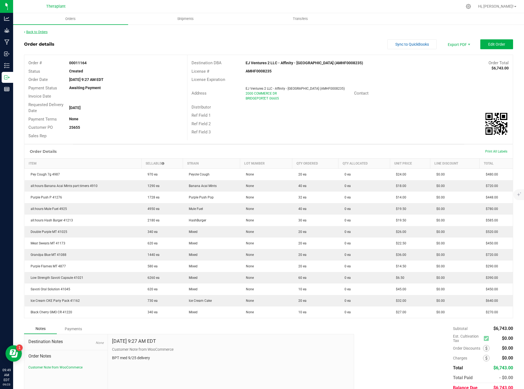
click at [33, 31] on link "Back to Orders" at bounding box center [35, 32] width 23 height 4
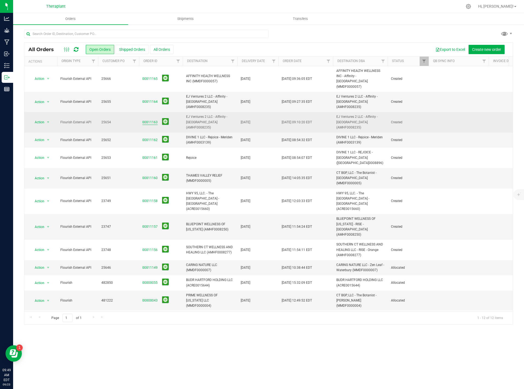
click at [144, 120] on link "00011163" at bounding box center [149, 122] width 15 height 5
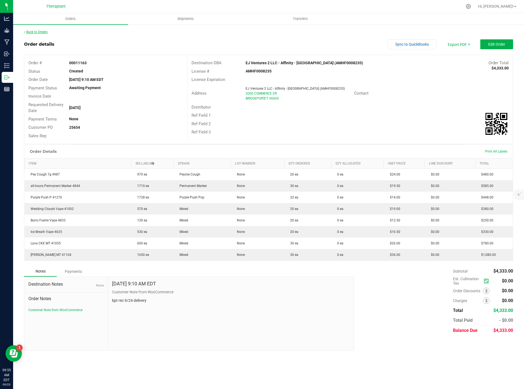
click at [47, 30] on link "Back to Orders" at bounding box center [35, 32] width 23 height 4
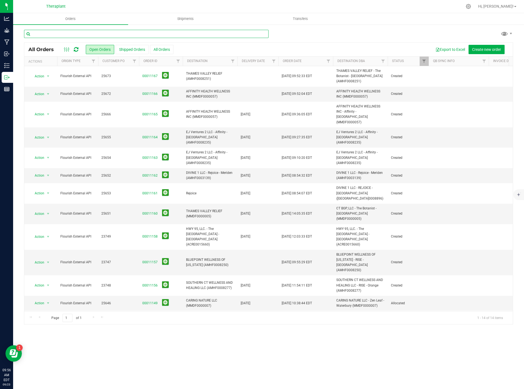
click at [149, 34] on input "text" at bounding box center [146, 34] width 245 height 8
type input "23747"
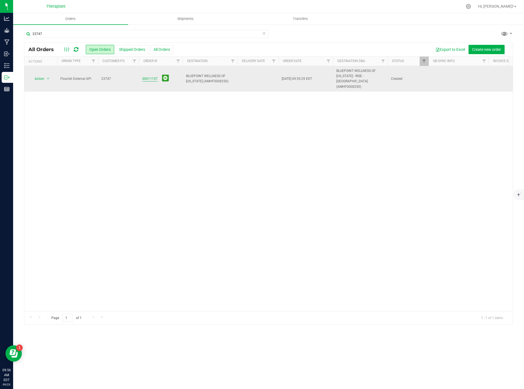
click at [147, 76] on link "00011157" at bounding box center [149, 78] width 15 height 5
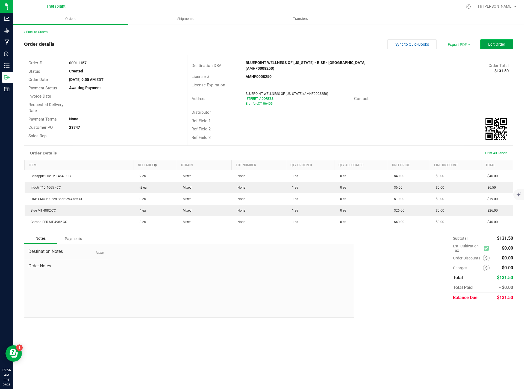
click at [501, 43] on span "Edit Order" at bounding box center [496, 44] width 17 height 4
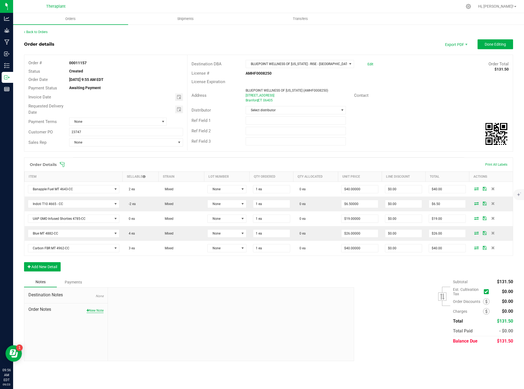
click at [90, 312] on button "New Note" at bounding box center [95, 310] width 17 height 5
paste textarea "1:1 Transdermal Cream 4657-CC-= removed 1 unit due to stock"
type textarea "1:1 Transdermal Cream 4657-CC-= removed 1 unit due to stock"
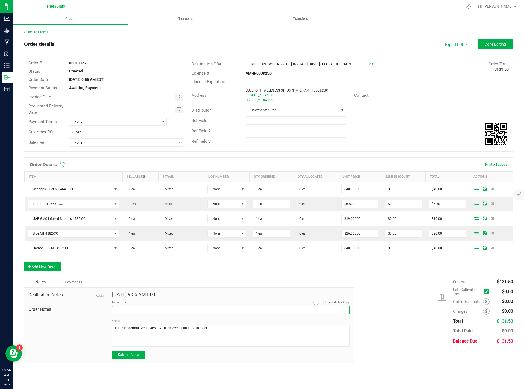
click at [158, 310] on input "Note Title" at bounding box center [231, 310] width 238 height 8
type input "Product Removed due to stock"
click at [138, 353] on span "Submit Note" at bounding box center [128, 354] width 21 height 4
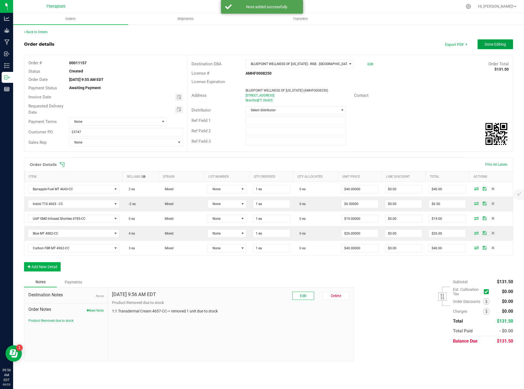
click at [491, 43] on span "Done Editing" at bounding box center [495, 44] width 21 height 4
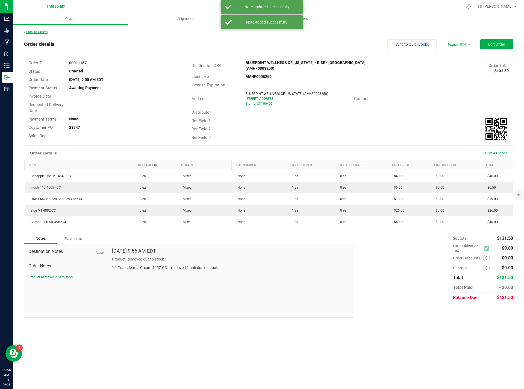
click at [37, 30] on link "Back to Orders" at bounding box center [35, 32] width 23 height 4
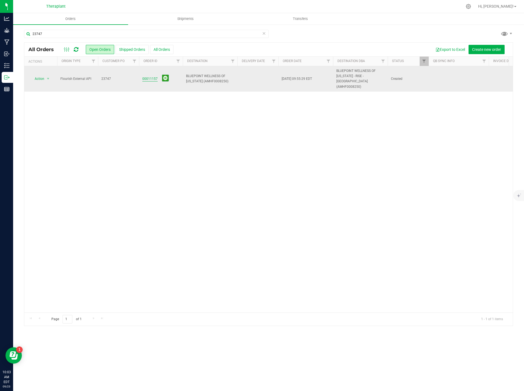
click at [149, 76] on link "00011157" at bounding box center [149, 78] width 15 height 5
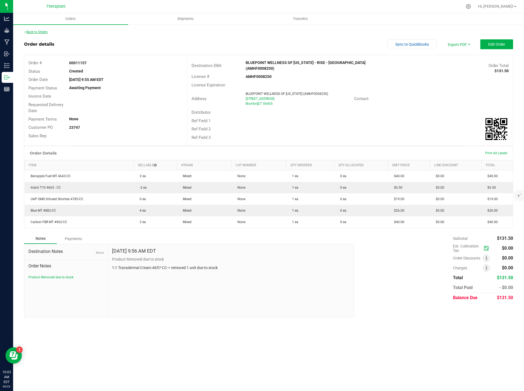
click at [43, 34] on link "Back to Orders" at bounding box center [35, 32] width 23 height 4
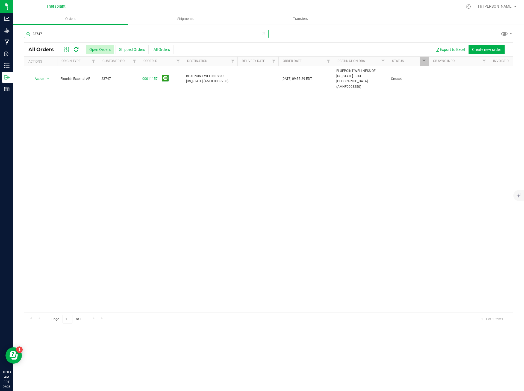
click at [265, 37] on input "23747" at bounding box center [146, 34] width 245 height 8
drag, startPoint x: 262, startPoint y: 29, endPoint x: 268, endPoint y: 40, distance: 12.3
click at [262, 30] on div "23747 All Orders Open Orders Shipped Orders All Orders Export to Excel Create n…" at bounding box center [268, 177] width 511 height 307
click at [268, 40] on div "23747" at bounding box center [146, 36] width 245 height 13
click at [263, 31] on icon at bounding box center [264, 33] width 4 height 7
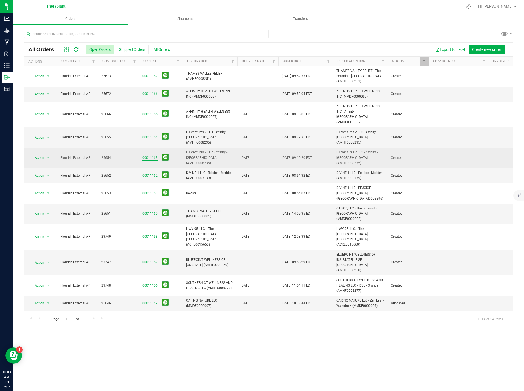
click at [146, 155] on link "00011163" at bounding box center [149, 157] width 15 height 5
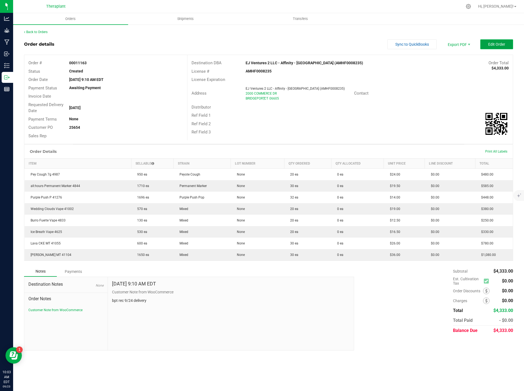
click at [499, 47] on button "Edit Order" at bounding box center [496, 44] width 33 height 10
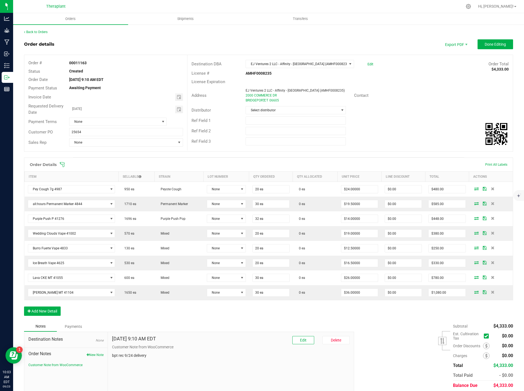
click at [133, 356] on p "bpt rec 9/24 delivery" at bounding box center [231, 355] width 238 height 6
click at [131, 355] on p "bpt rec 9/24 delivery" at bounding box center [231, 355] width 238 height 6
click at [295, 337] on button "Edit" at bounding box center [303, 340] width 22 height 8
click at [131, 373] on textarea "* Note" at bounding box center [231, 380] width 238 height 22
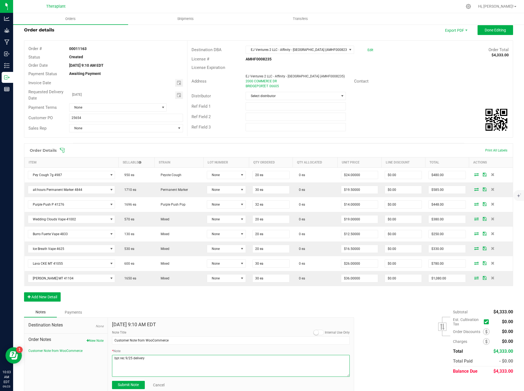
scroll to position [22, 0]
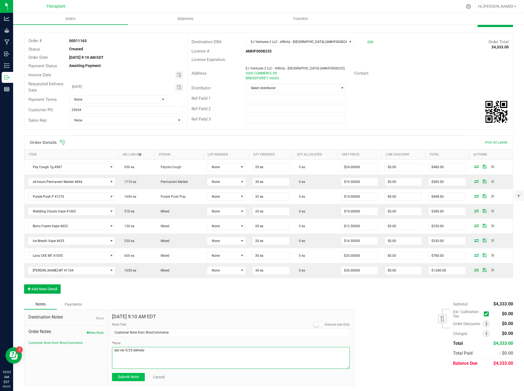
type textarea "bpt rec 9/25 delivery"
click at [134, 375] on span "Submit Note" at bounding box center [128, 376] width 21 height 4
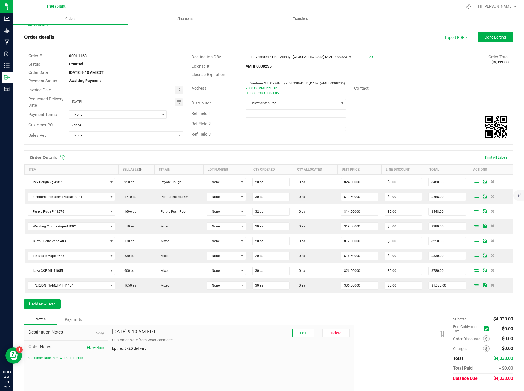
scroll to position [0, 0]
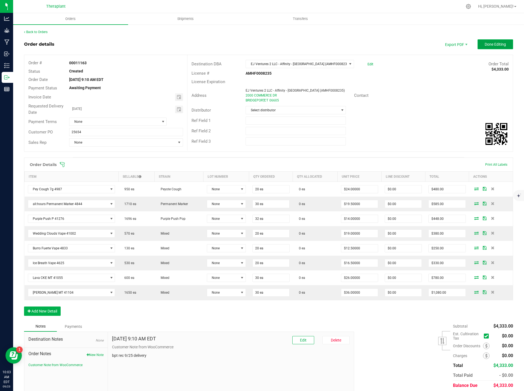
click at [498, 42] on span "Done Editing" at bounding box center [495, 44] width 21 height 4
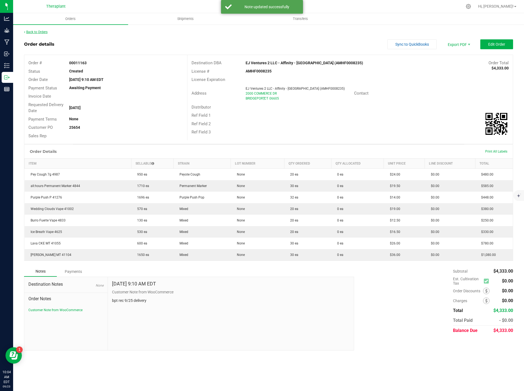
click at [36, 31] on link "Back to Orders" at bounding box center [35, 32] width 23 height 4
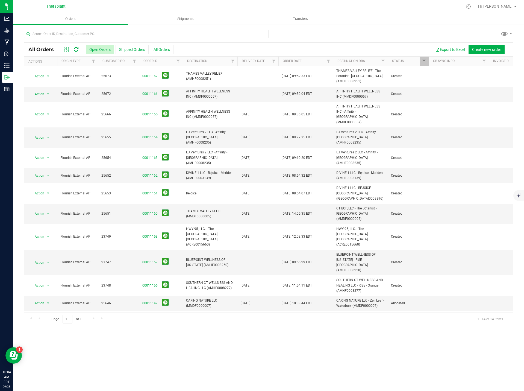
click at [74, 47] on icon at bounding box center [76, 49] width 5 height 5
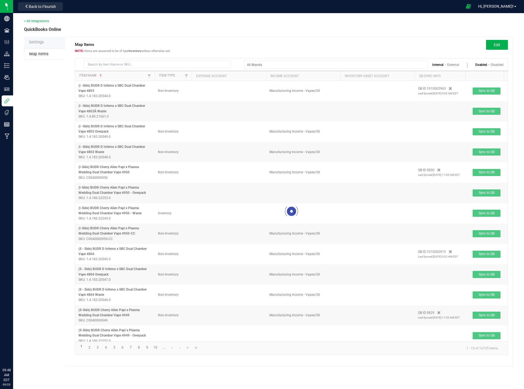
type input "41047"
